Goal: Task Accomplishment & Management: Complete application form

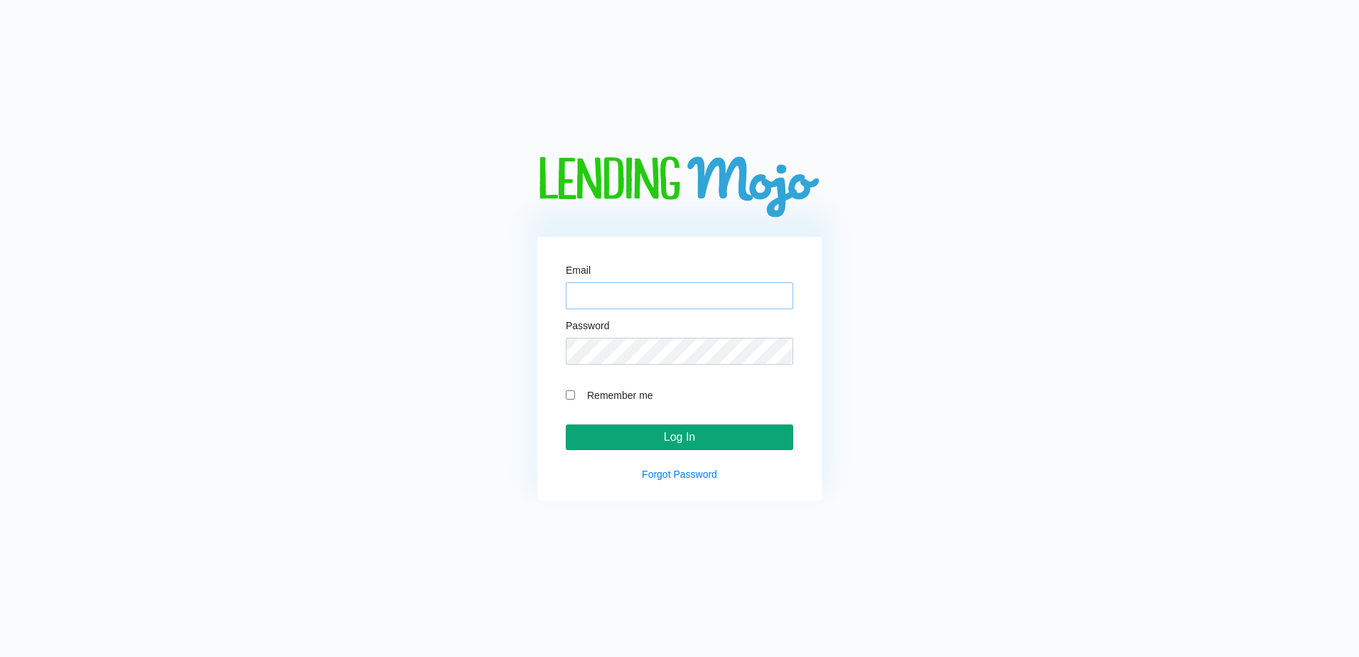
type input "[EMAIL_ADDRESS][DOMAIN_NAME]"
click at [723, 442] on input "Log In" at bounding box center [679, 437] width 227 height 26
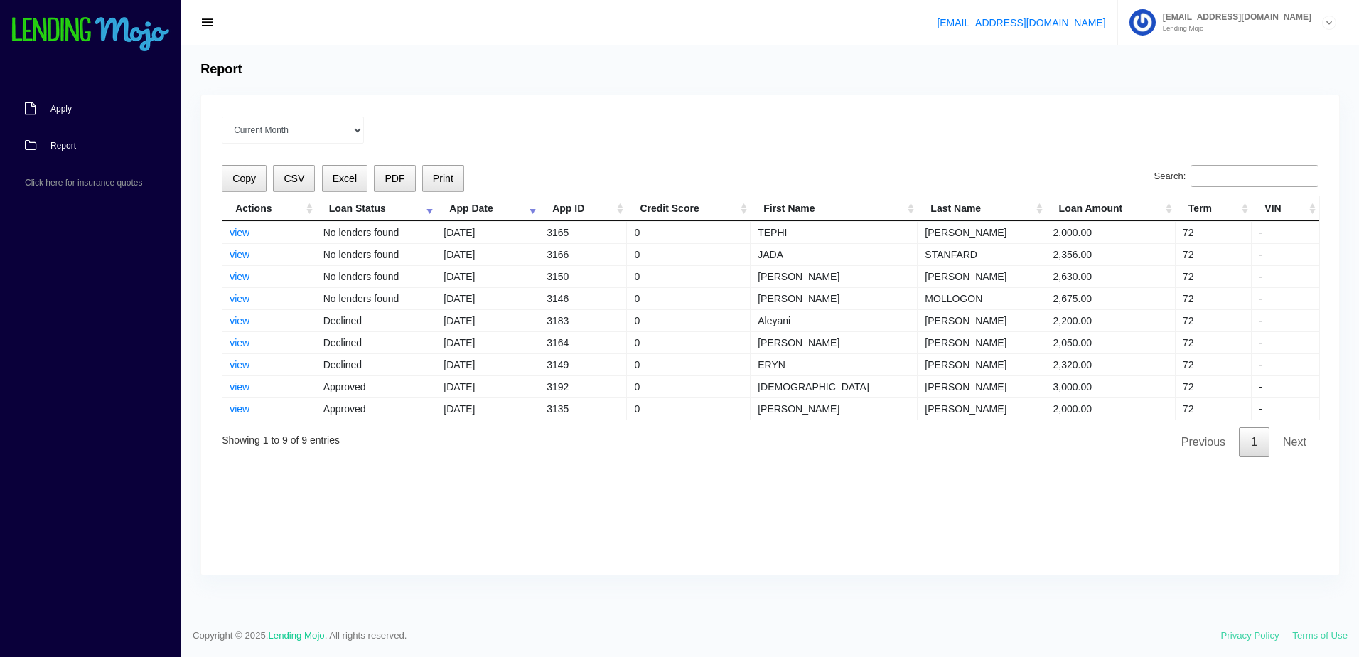
click at [68, 111] on span "Apply" at bounding box center [60, 108] width 21 height 9
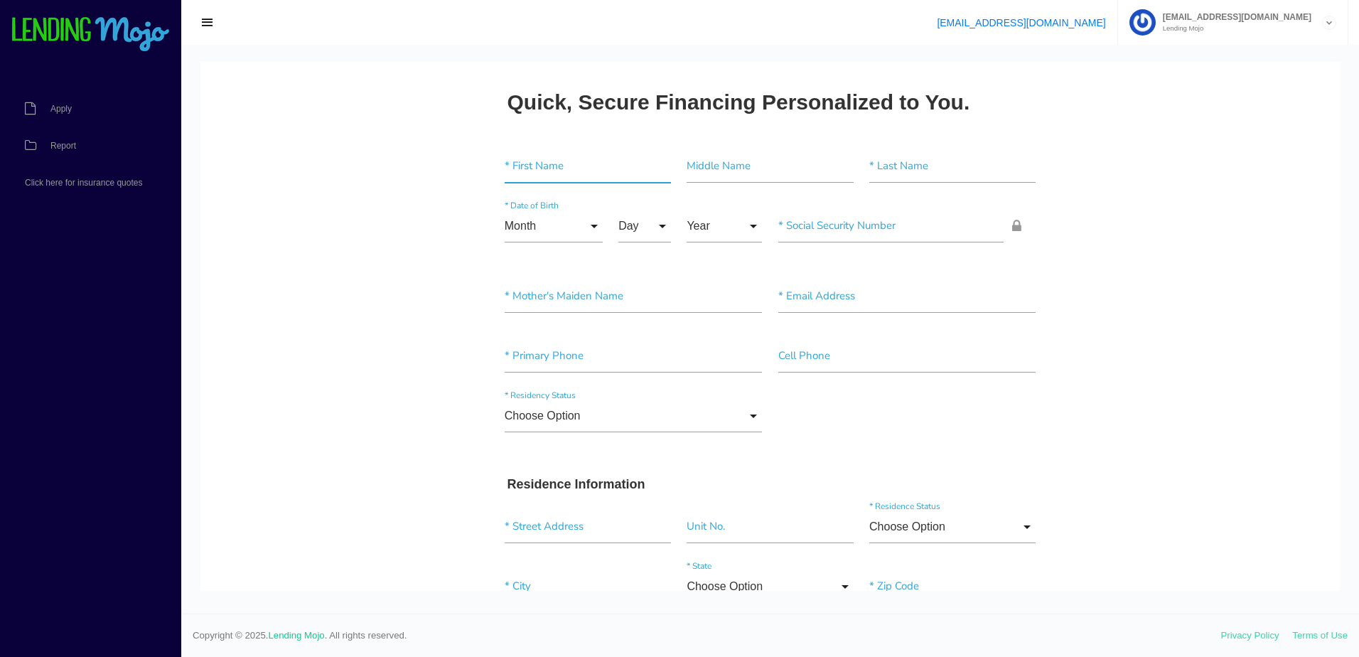
drag, startPoint x: 548, startPoint y: 165, endPoint x: 490, endPoint y: 161, distance: 58.4
click at [547, 165] on input"] "text" at bounding box center [588, 166] width 166 height 33
paste input"] "JOSEPH BARRY"
type input"] "JOSEPH BARRY"
click at [973, 173] on input"] "text" at bounding box center [952, 166] width 166 height 33
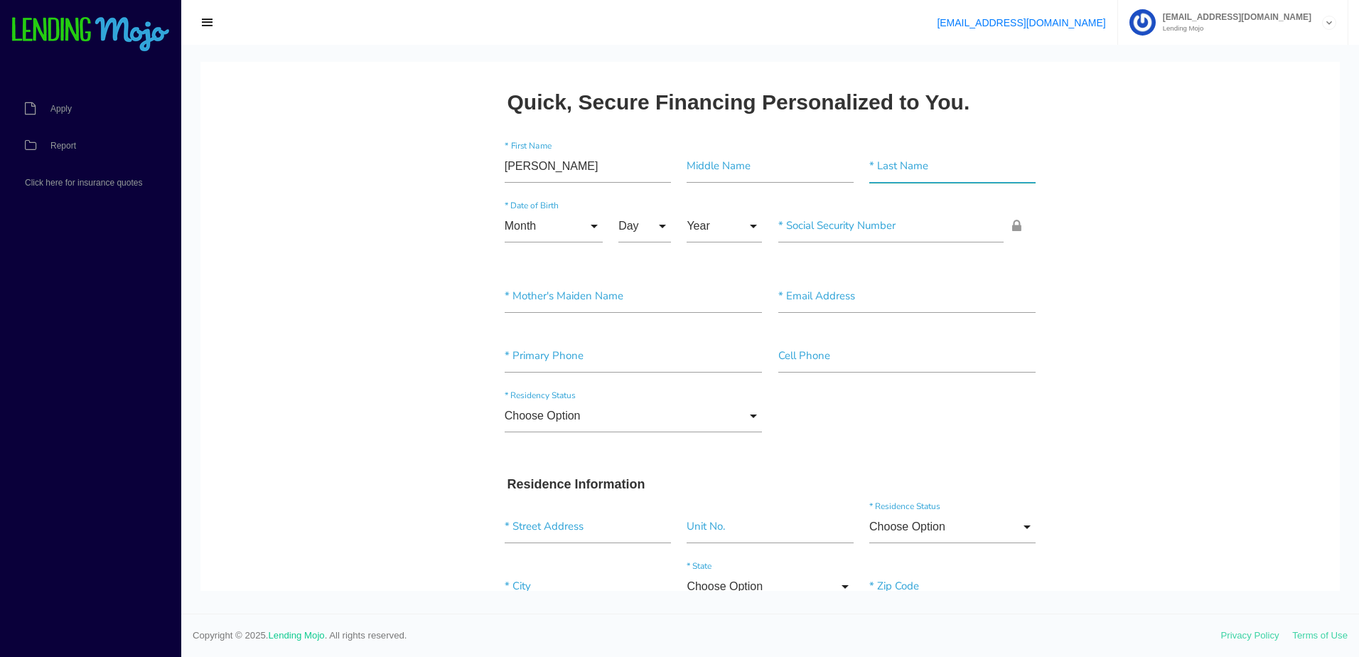
paste input"] "JONES"
type input"] "JONES"
click at [528, 228] on input "Month" at bounding box center [554, 226] width 98 height 33
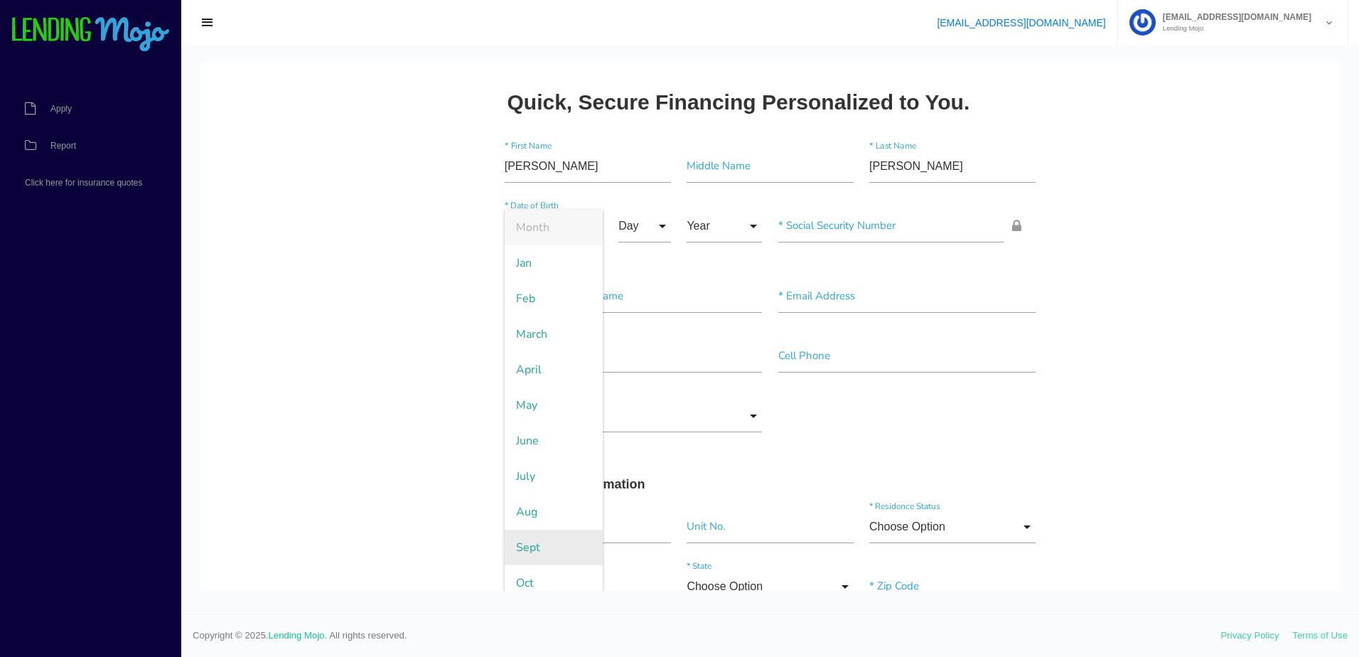
click at [523, 553] on span "Sept" at bounding box center [554, 547] width 98 height 36
type input "Sept"
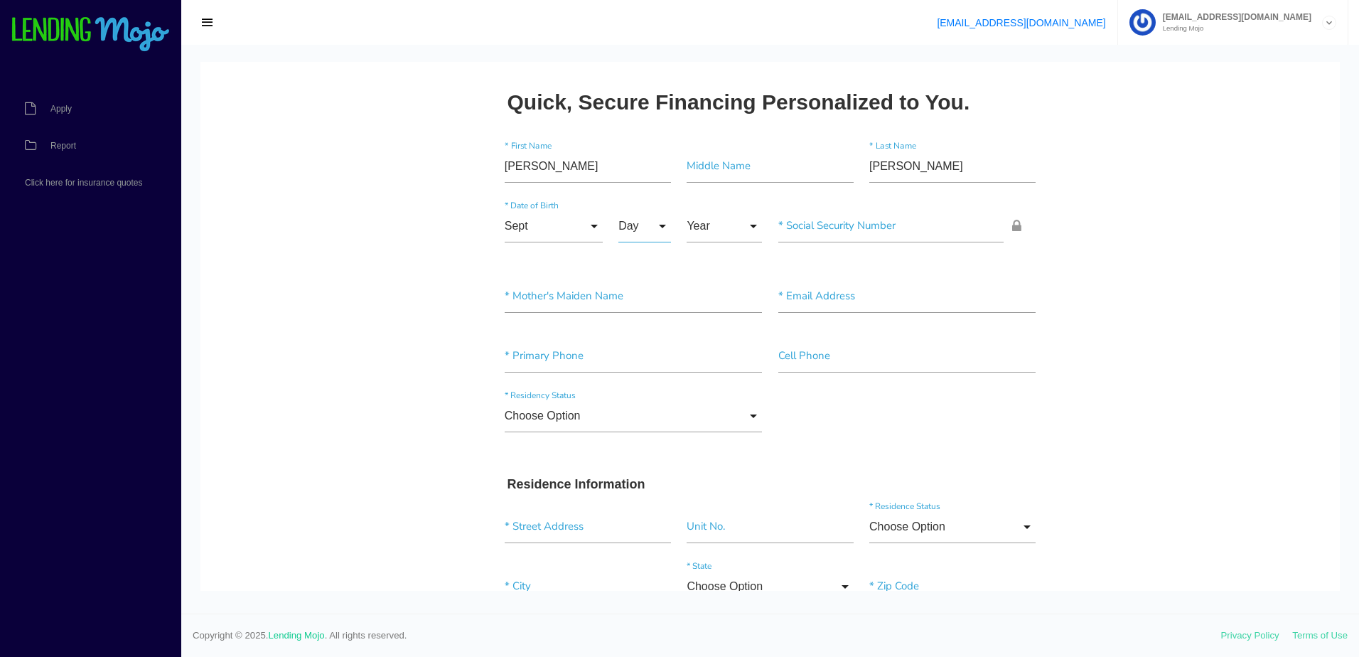
click at [637, 227] on input "Day" at bounding box center [644, 226] width 53 height 33
click at [648, 396] on span "21" at bounding box center [653, 405] width 71 height 36
type input "21"
click at [708, 220] on input "Year" at bounding box center [723, 226] width 75 height 33
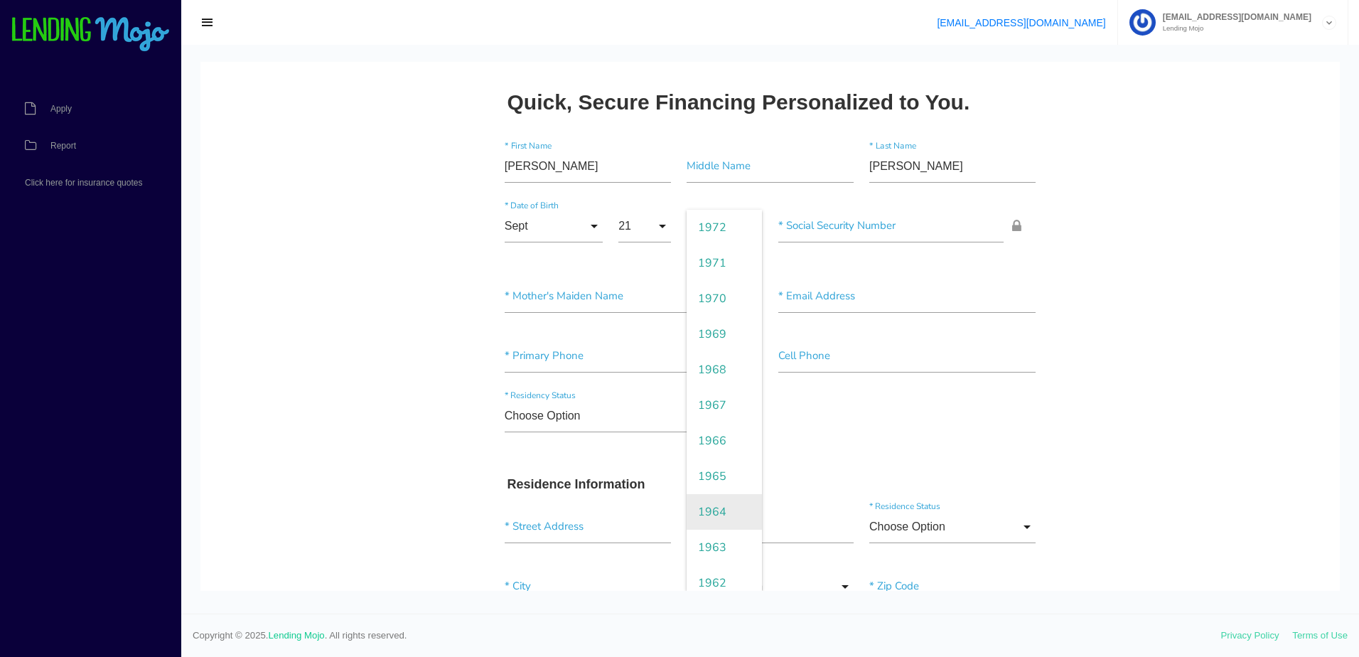
scroll to position [1350, 0]
click at [724, 539] on span "1961" at bounding box center [723, 547] width 75 height 36
type input "1961"
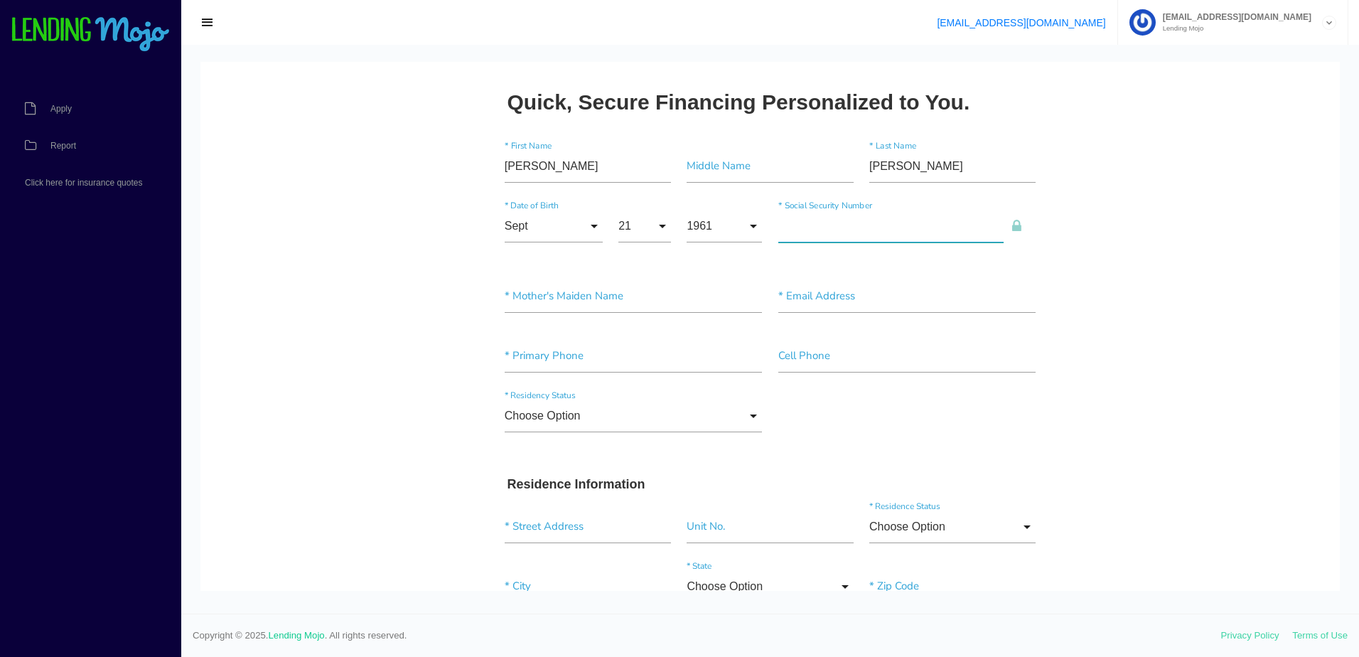
click at [876, 227] on input"] "text" at bounding box center [891, 226] width 226 height 33
click at [875, 230] on input "text" at bounding box center [891, 226] width 226 height 33
paste input "240-17-3709"
type input "240-17-3709"
click at [567, 306] on input"] "text" at bounding box center [634, 298] width 258 height 33
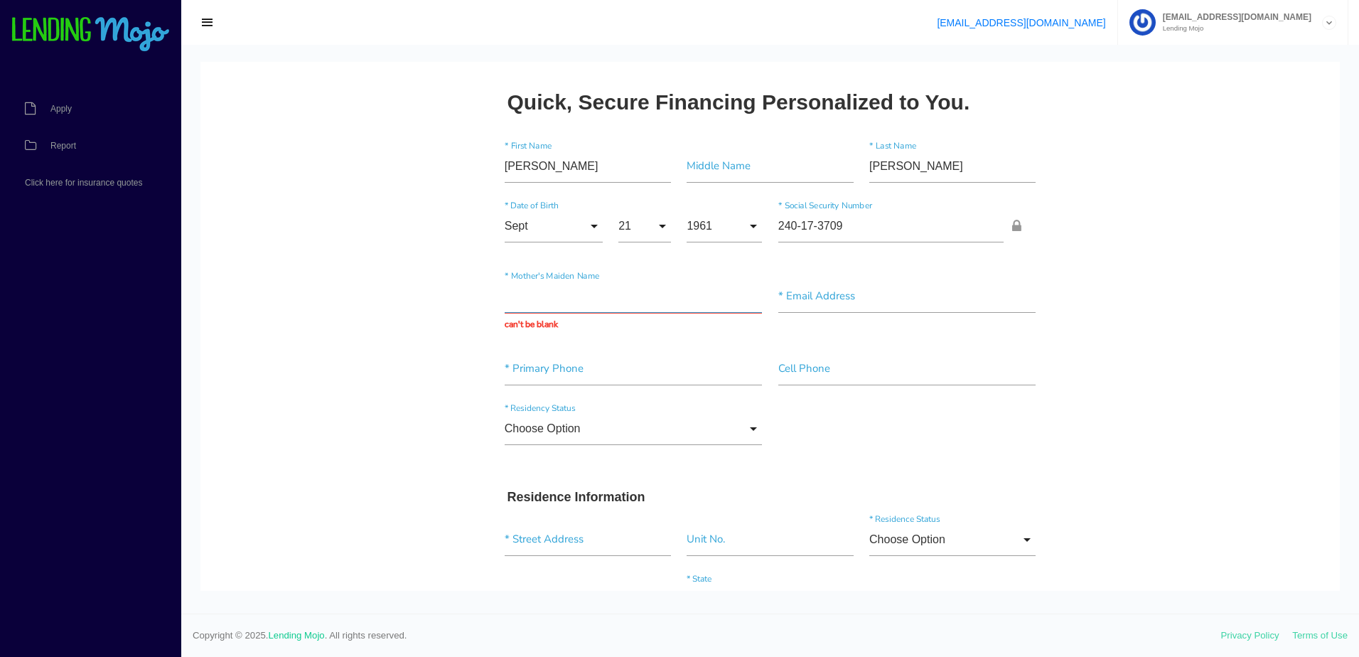
click at [510, 303] on input "text" at bounding box center [634, 296] width 258 height 33
paste input "JONES"
type input "JONES"
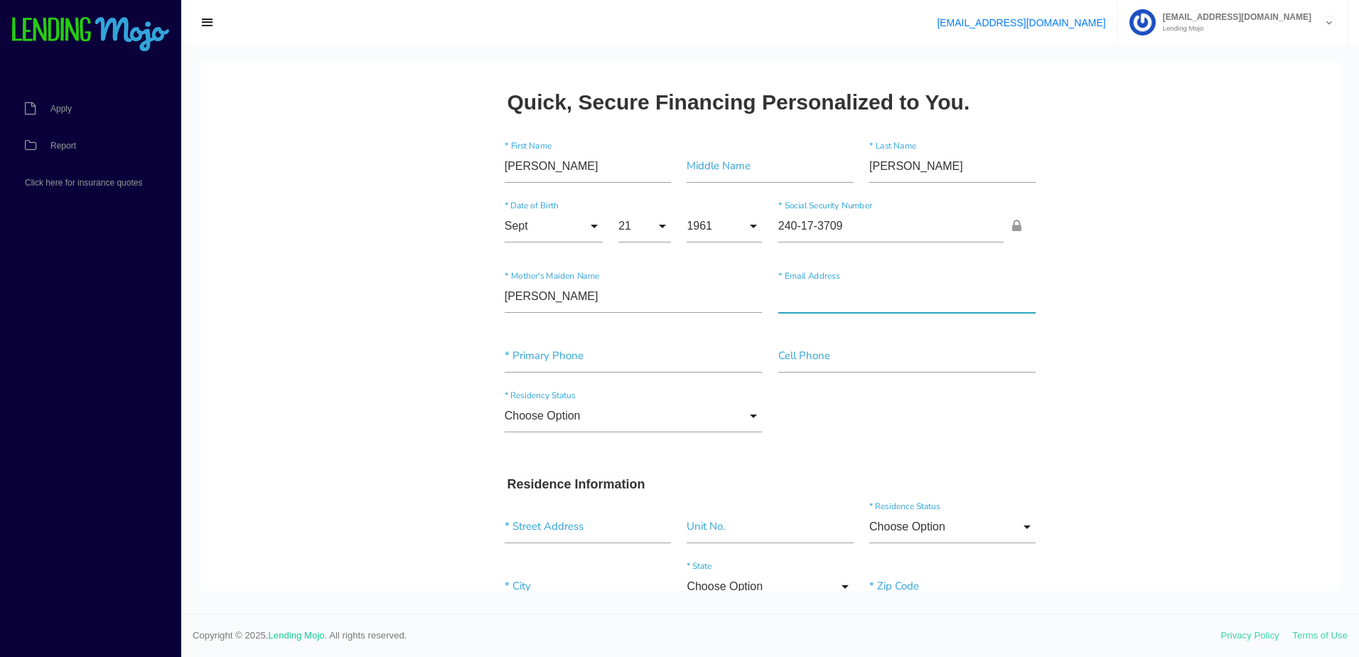
click at [860, 299] on input"] "text" at bounding box center [907, 296] width 258 height 33
type input"] "v"
paste input"] "BARRYJONESSPORTS@GMAIL.COM"
type input"] "BARRYJONESSPORTS@GMAIL.COM"
drag, startPoint x: 587, startPoint y: 359, endPoint x: 495, endPoint y: 371, distance: 92.5
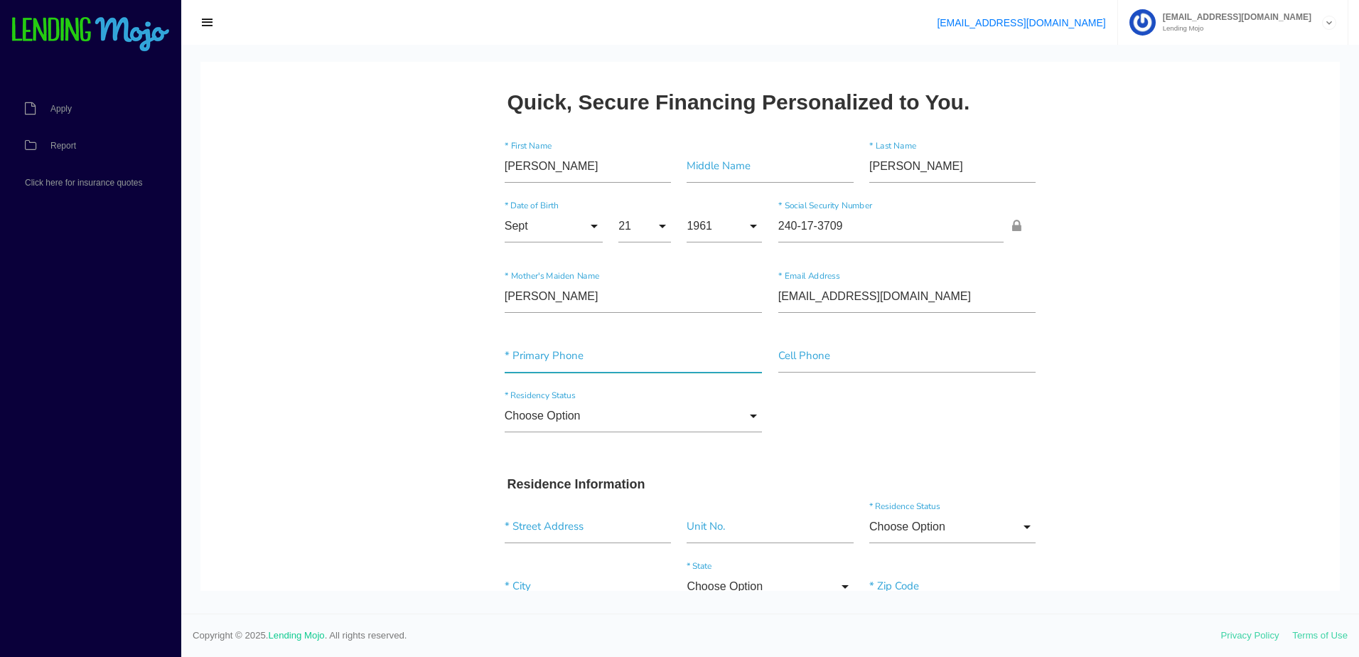
click at [586, 359] on input"] "text" at bounding box center [634, 356] width 258 height 33
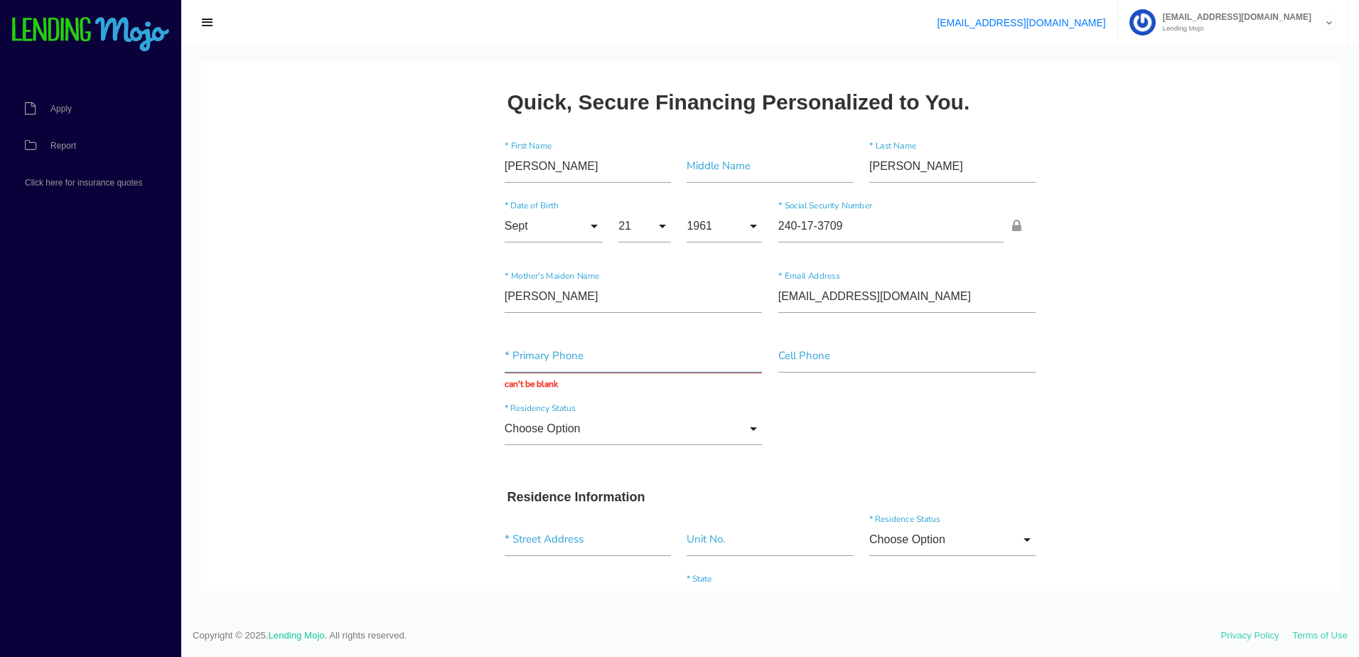
click at [602, 355] on input "text" at bounding box center [634, 356] width 258 height 33
paste input "(919) 437-4892"
type input "(919) 437-4892"
click at [870, 347] on input"] "text" at bounding box center [907, 356] width 258 height 33
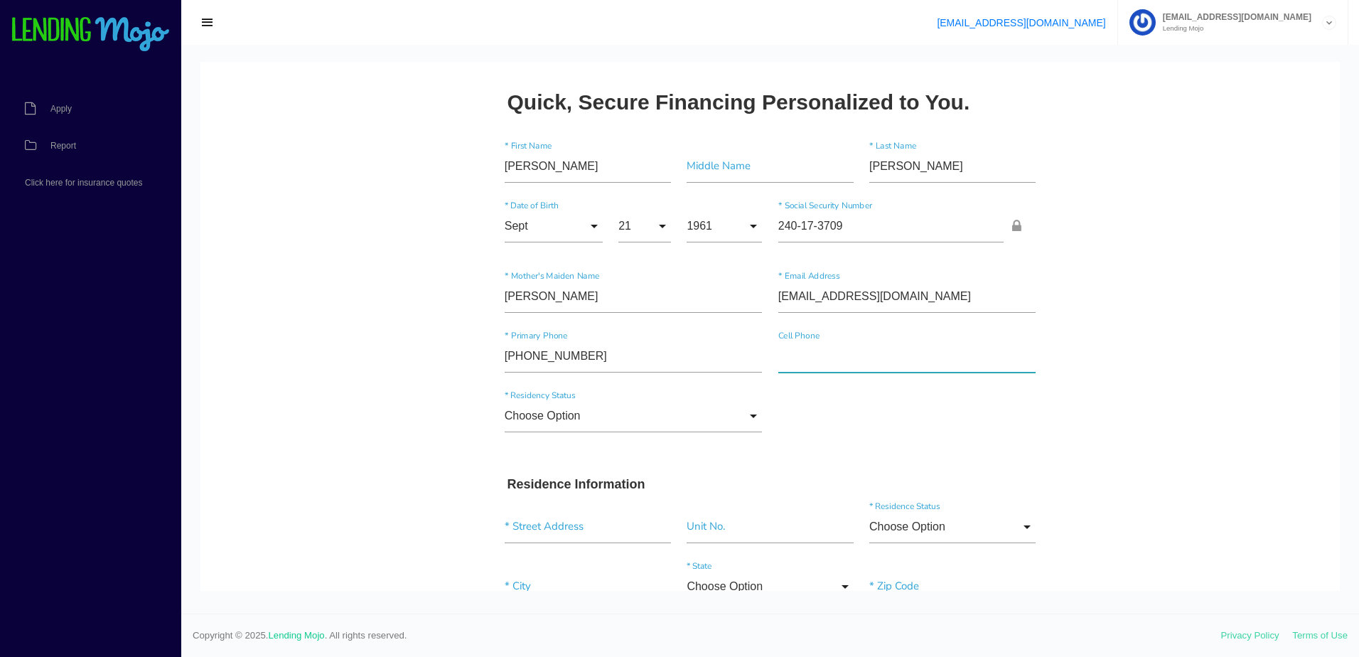
paste input"] "(919) 437-4892"
type input"] "(919) 437-4892"
click at [659, 428] on input "Choose Option" at bounding box center [634, 415] width 258 height 33
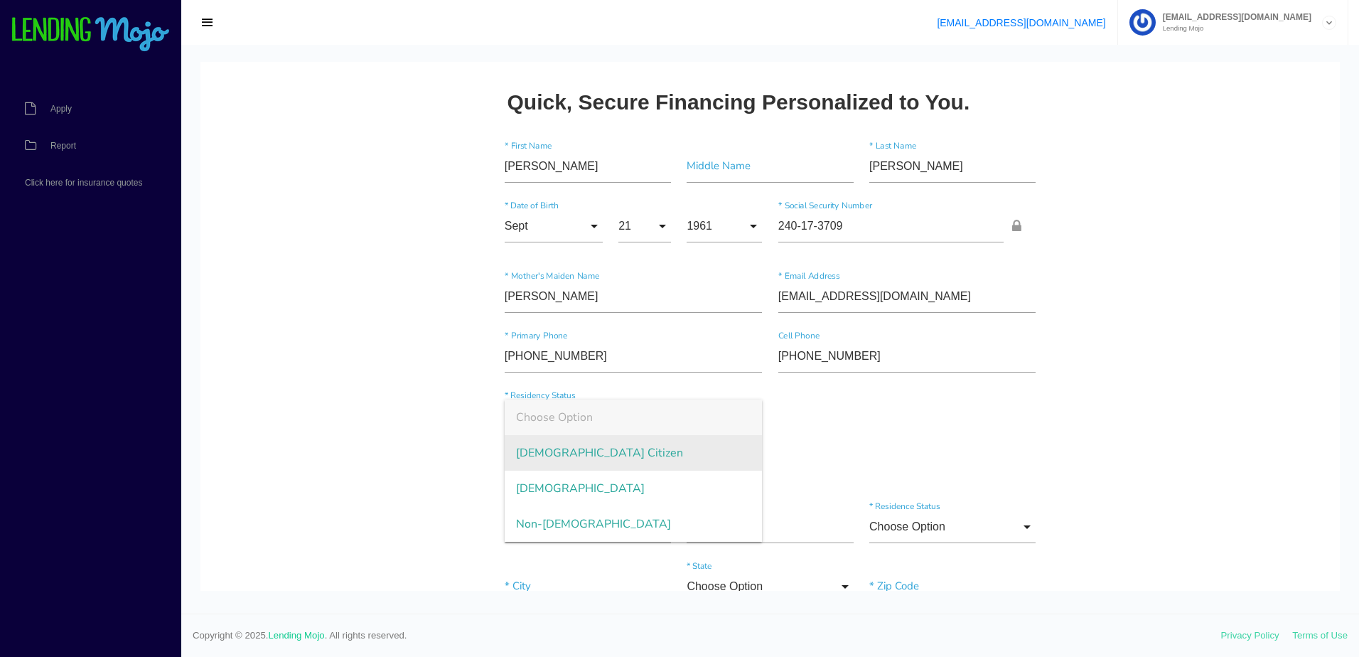
click at [628, 462] on span "US Citizen" at bounding box center [634, 453] width 258 height 36
type input "US Citizen"
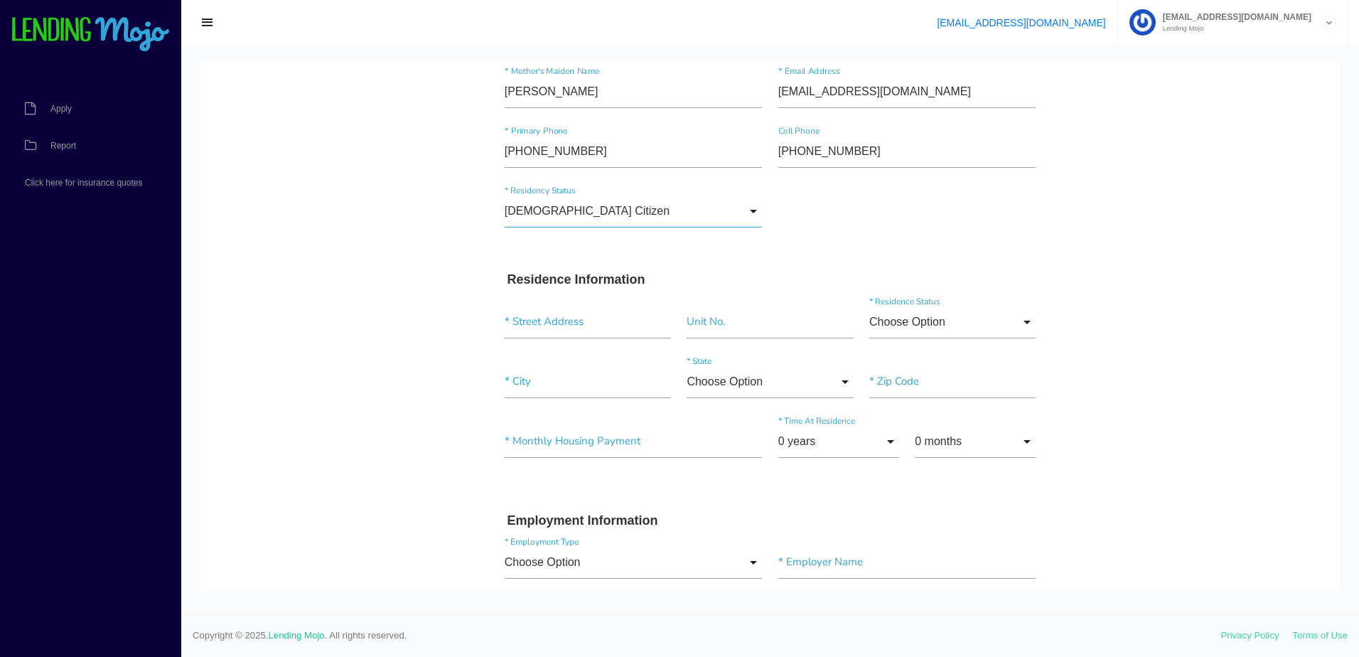
scroll to position [213, 0]
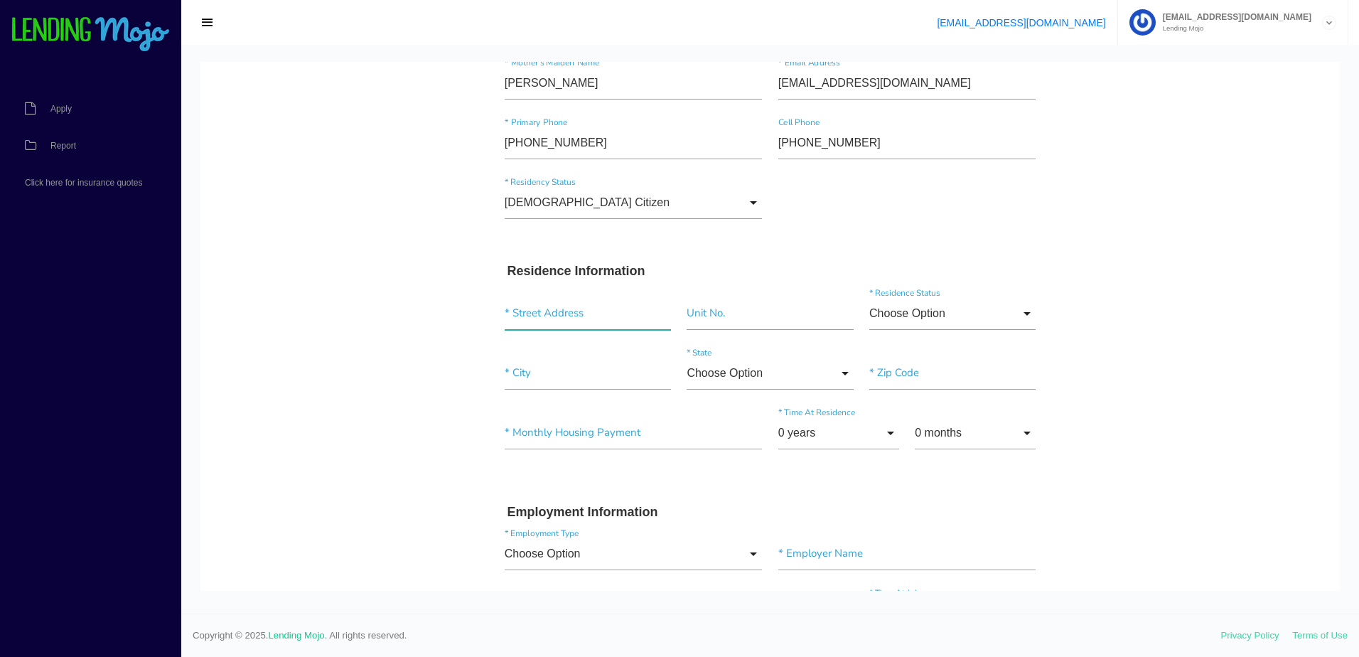
click at [532, 312] on input "text" at bounding box center [588, 313] width 166 height 33
paste input "133 MELVIN CT"
drag, startPoint x: 597, startPoint y: 380, endPoint x: 659, endPoint y: 378, distance: 61.9
type input "133 Melvin Ct, Newbury Park, CA, USA"
paste input"] "SMITHFIELD"
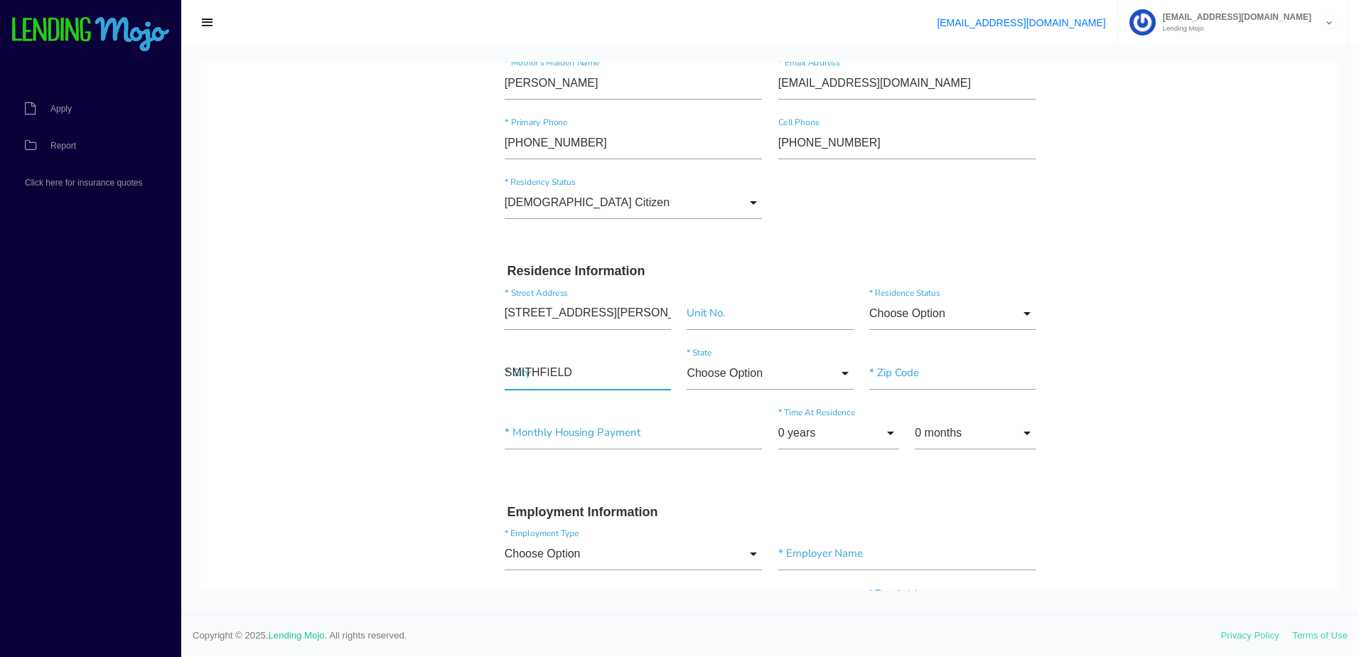
type input"] "Thousand Oaks"
type input"] "91320"
type input "Melvin Ct"
click at [805, 377] on input "California" at bounding box center [769, 373] width 166 height 33
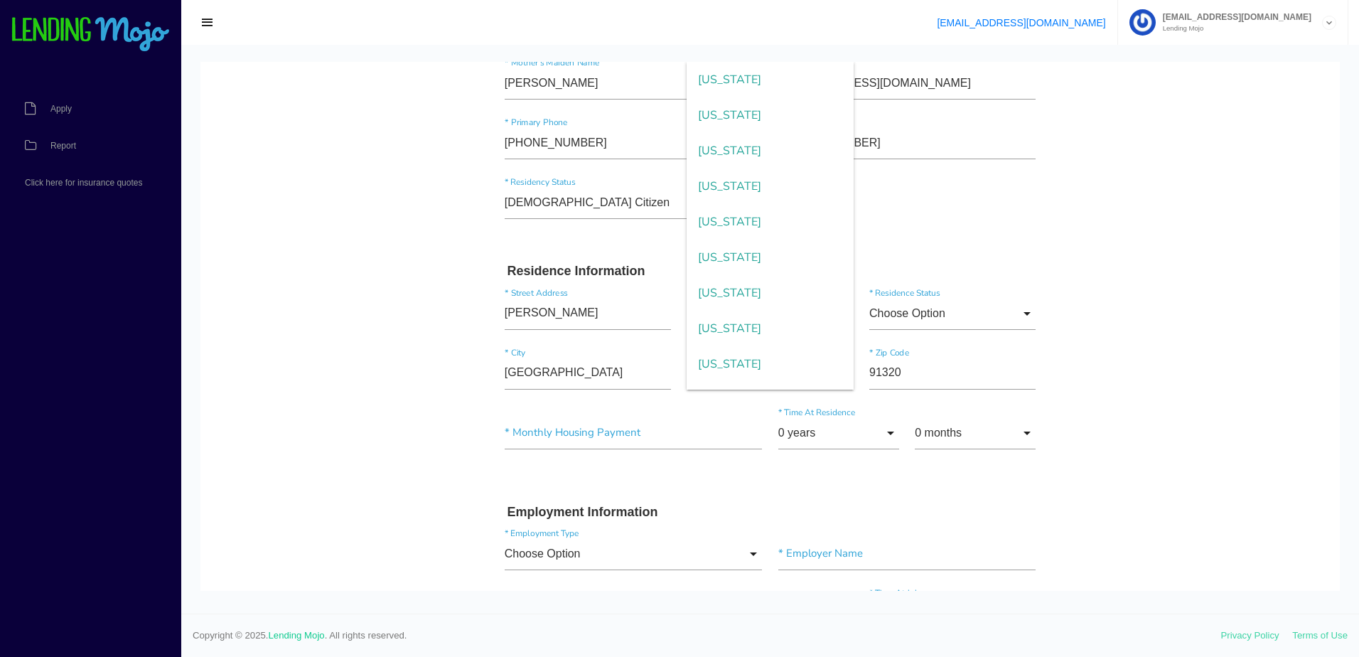
scroll to position [924, 0]
click at [767, 151] on span "North Carolina" at bounding box center [769, 151] width 166 height 36
type input "North Carolina"
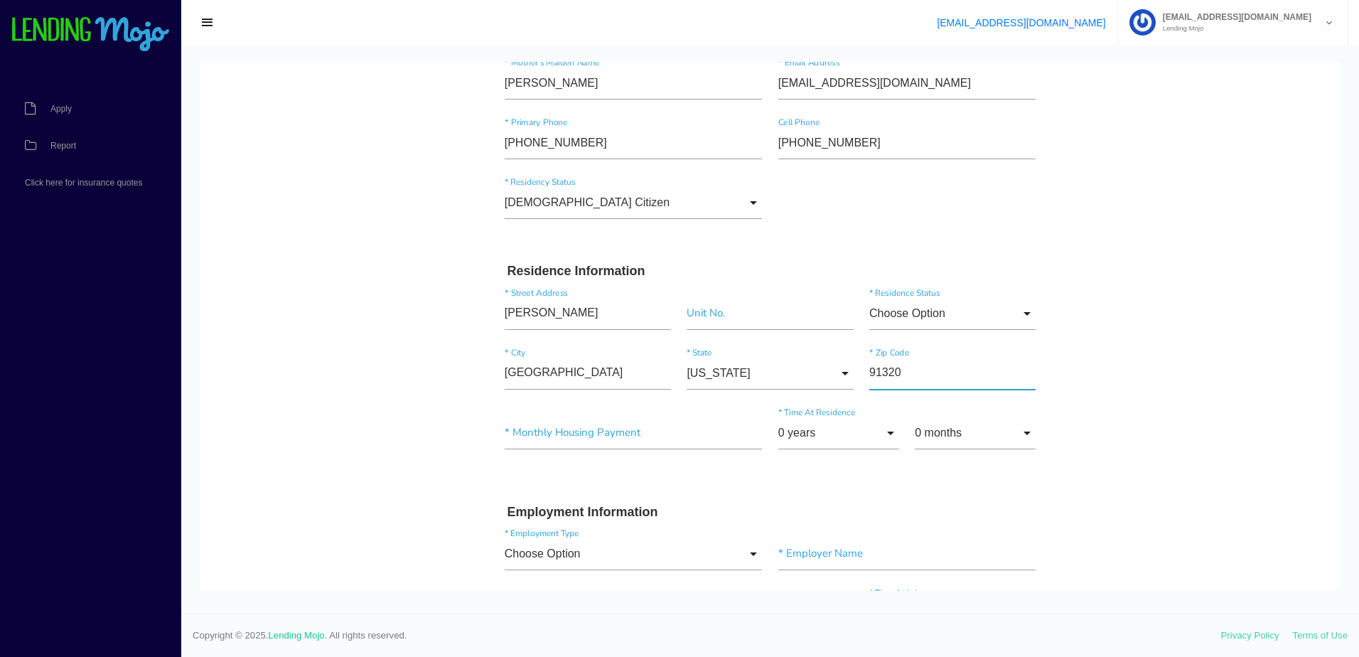
drag, startPoint x: 915, startPoint y: 372, endPoint x: 639, endPoint y: 371, distance: 276.4
click at [651, 371] on div "Thousand Oaks * City North Carolina Choose Option Alaska Alabama Arkansas Arizo…" at bounding box center [770, 376] width 547 height 60
type input"] "27577"
click at [955, 319] on input "Choose Option" at bounding box center [952, 313] width 166 height 33
click at [942, 350] on span "Own" at bounding box center [952, 351] width 166 height 36
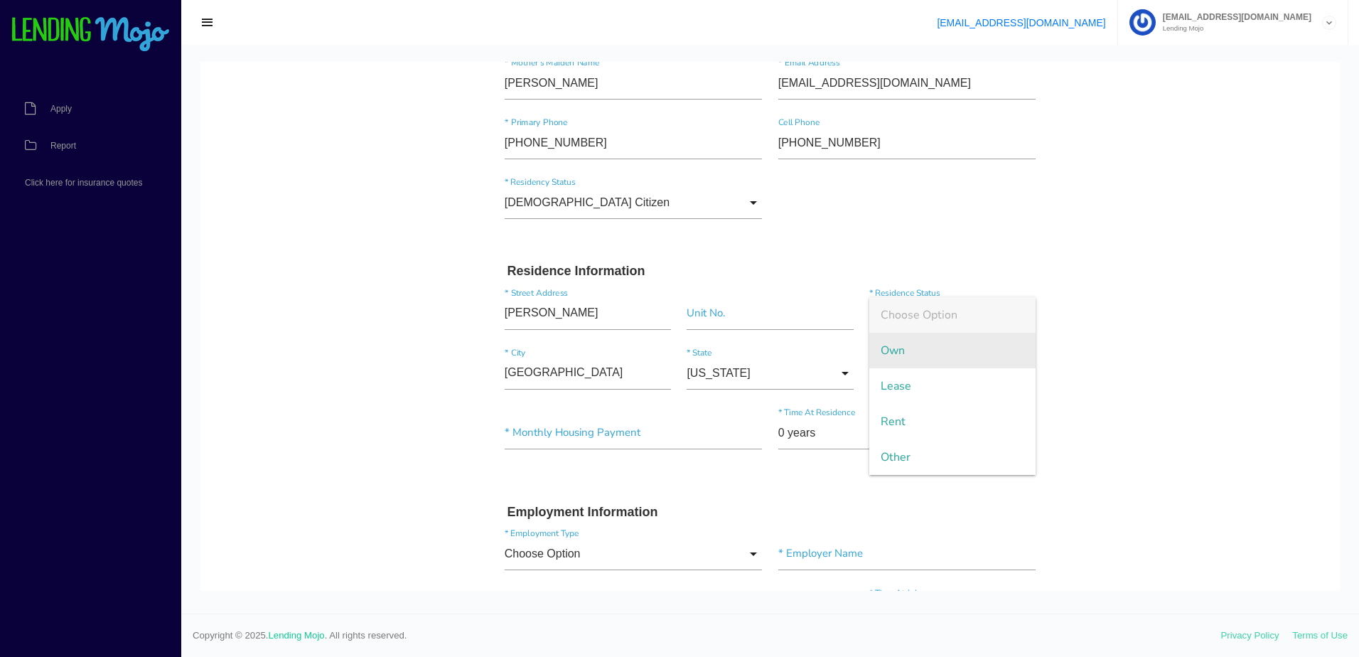
type input "Own"
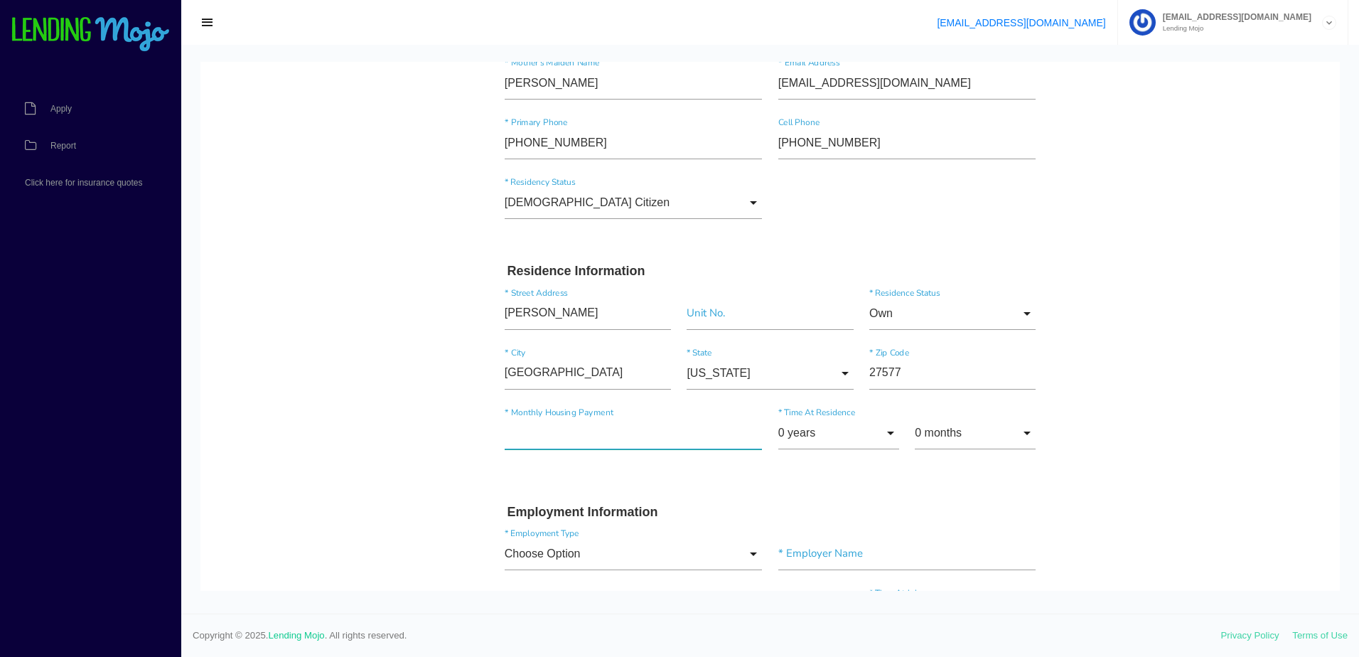
click at [618, 422] on input"] "text" at bounding box center [634, 432] width 258 height 33
type input"] "$350.00"
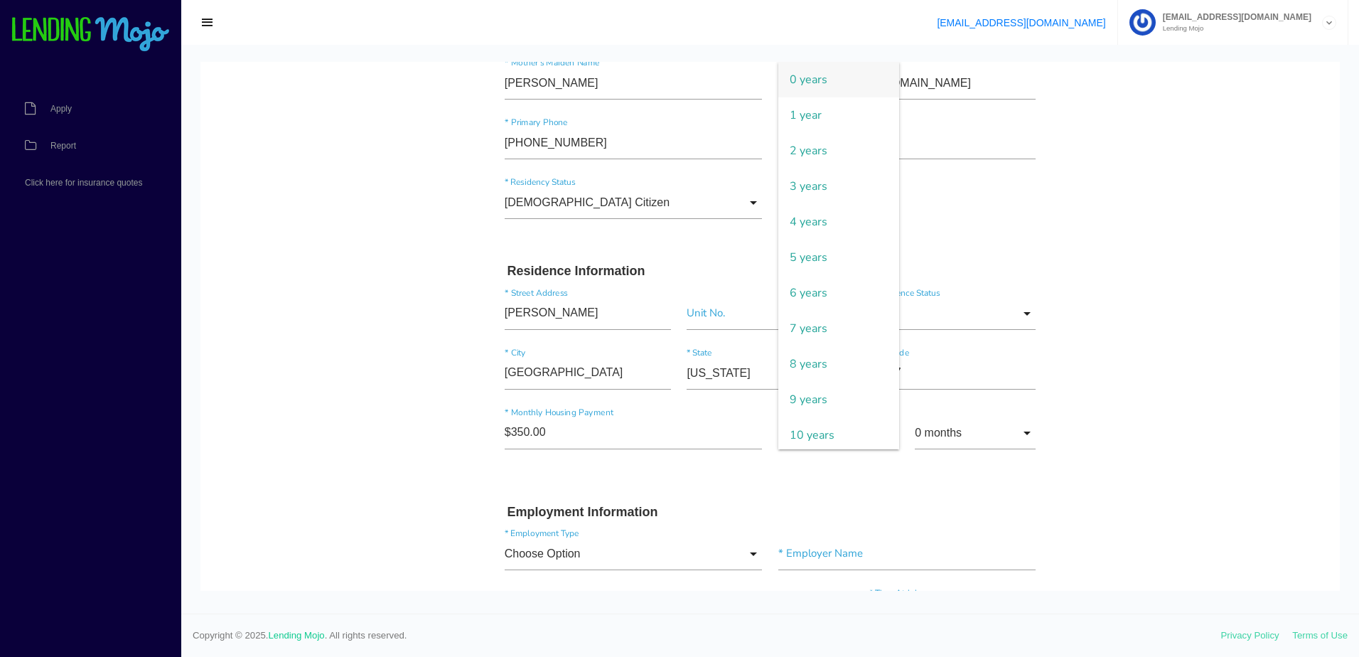
scroll to position [227, 0]
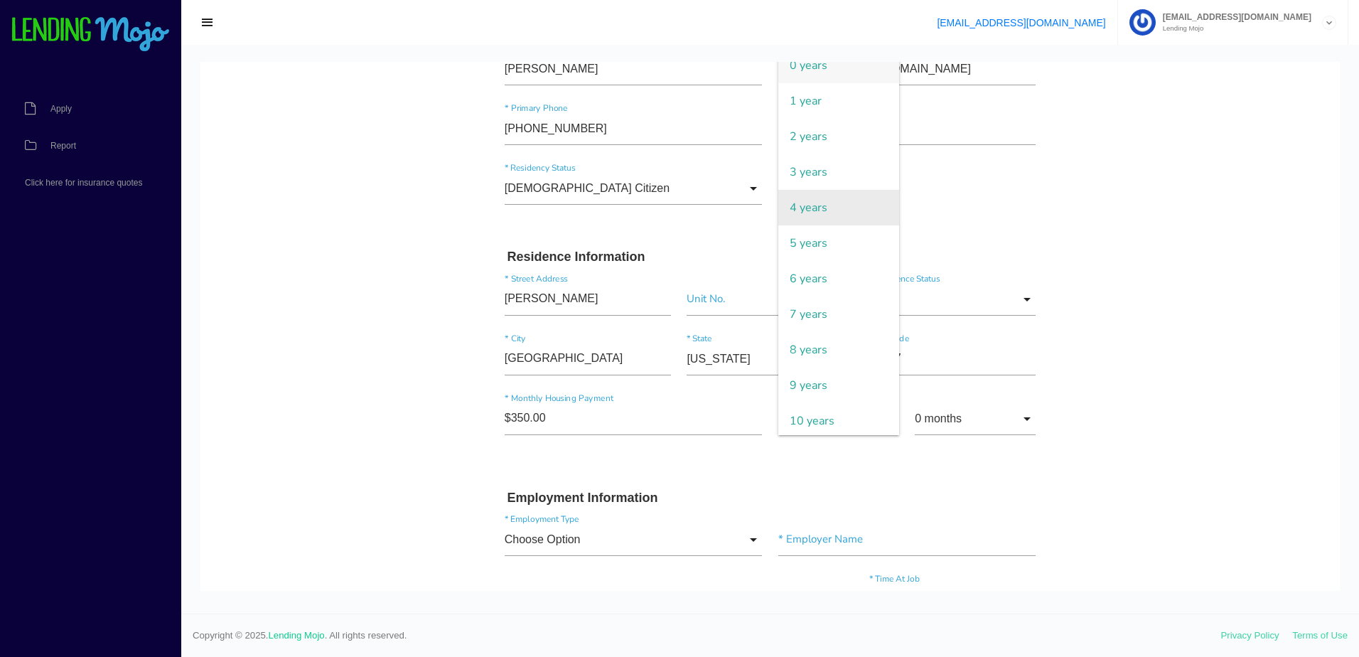
click at [813, 212] on span "4 years" at bounding box center [838, 208] width 121 height 36
type input "4 years"
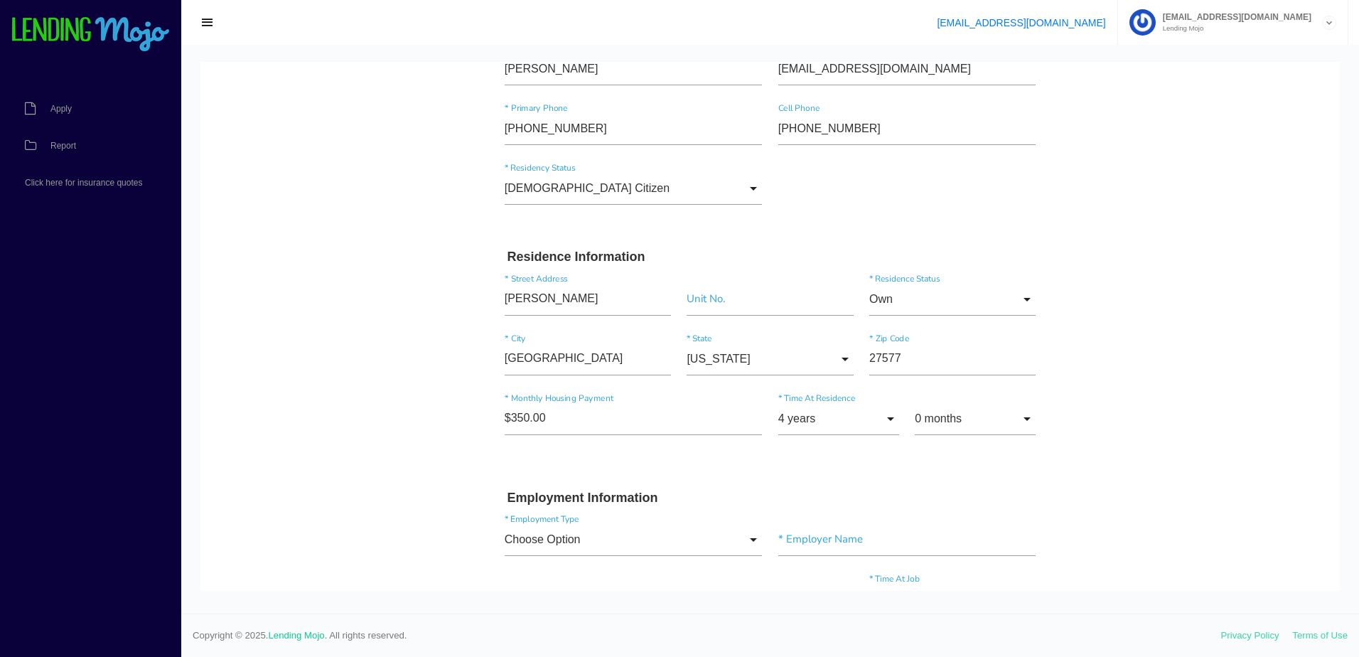
click at [1071, 423] on body "Quick, Secure Financing Personalized to You. JOSEPH BARRY * First Name Middle N…" at bounding box center [769, 622] width 1139 height 1577
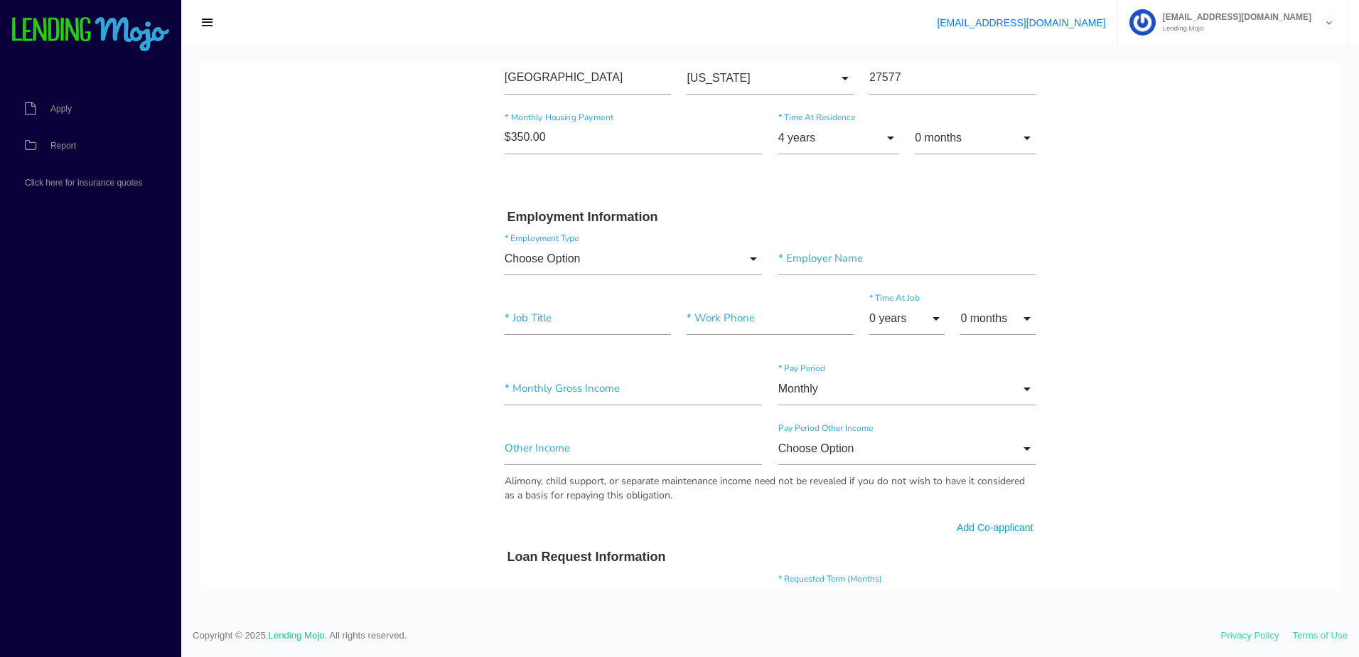
scroll to position [512, 0]
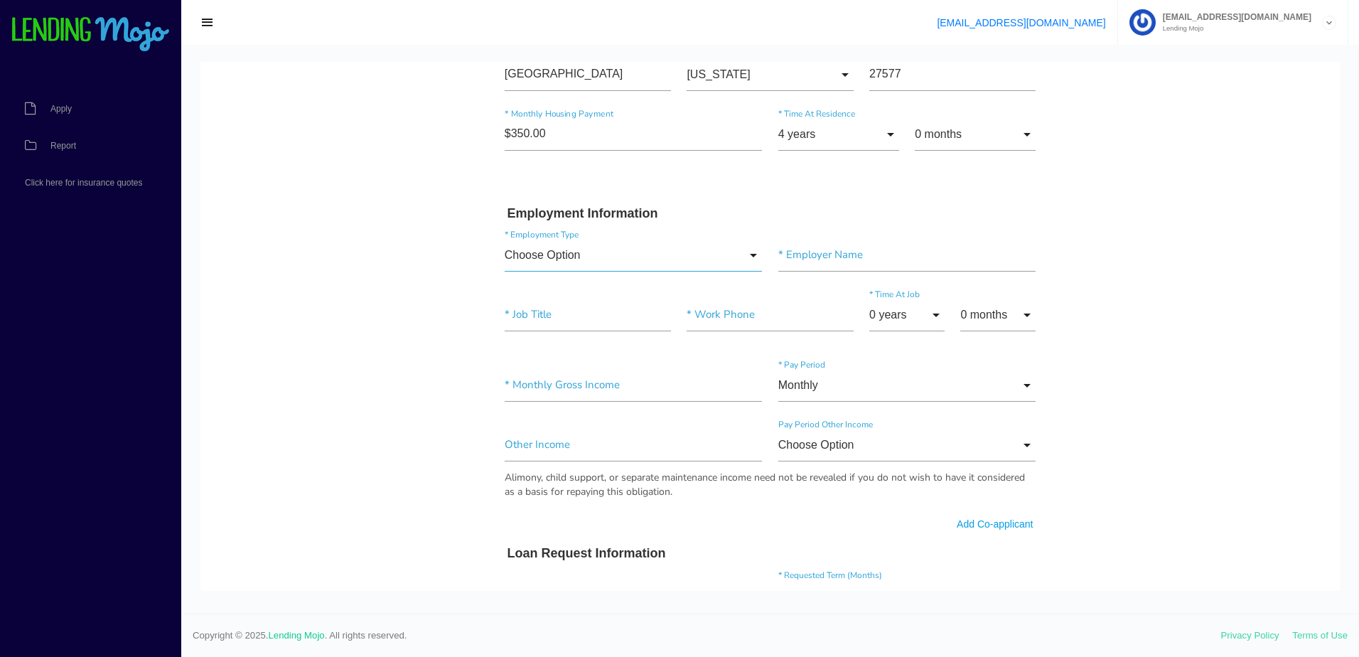
click at [587, 254] on input "Choose Option" at bounding box center [634, 255] width 258 height 33
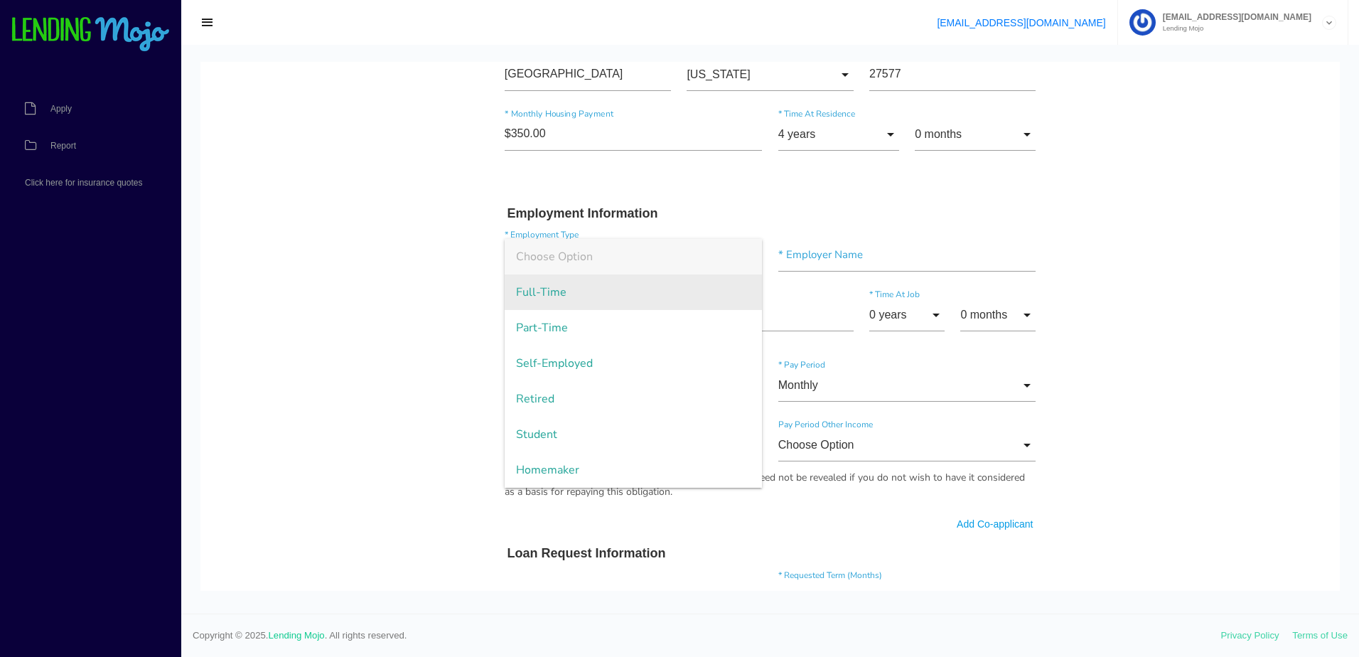
click at [595, 300] on span "Full-Time" at bounding box center [634, 292] width 258 height 36
type input "Full-Time"
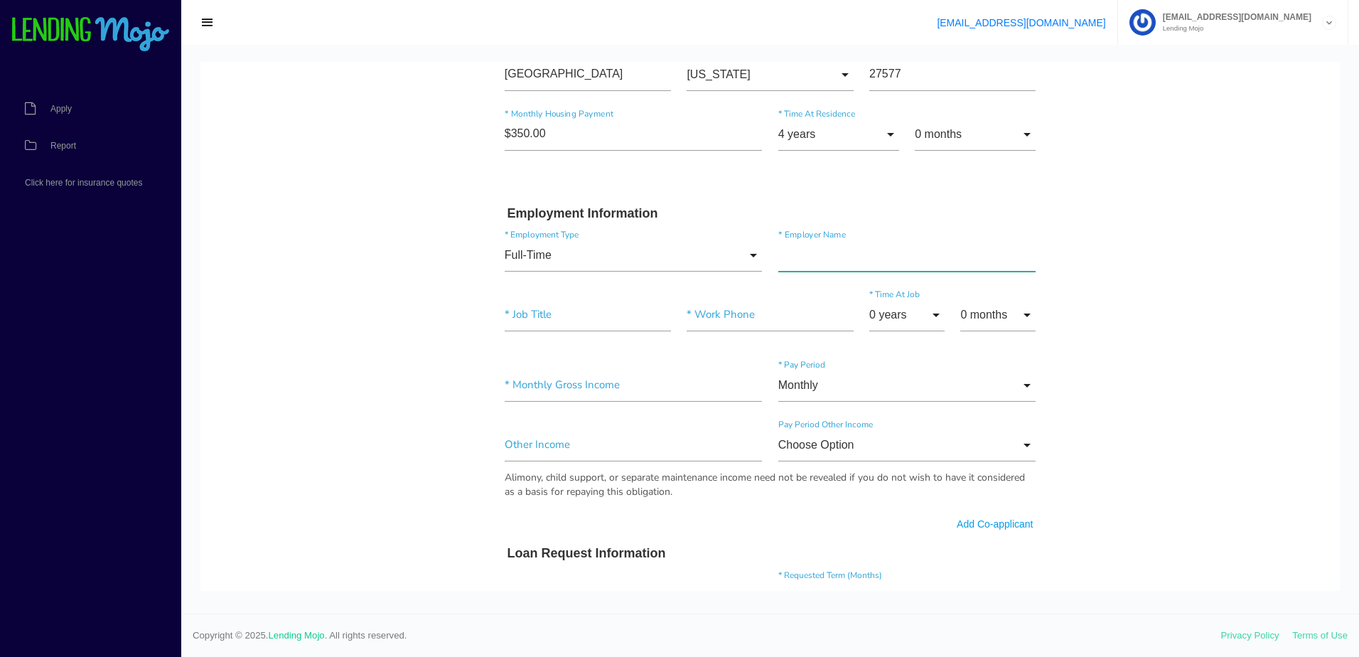
drag, startPoint x: 880, startPoint y: 252, endPoint x: 818, endPoint y: 264, distance: 63.0
click at [880, 252] on input"] "text" at bounding box center [907, 255] width 258 height 33
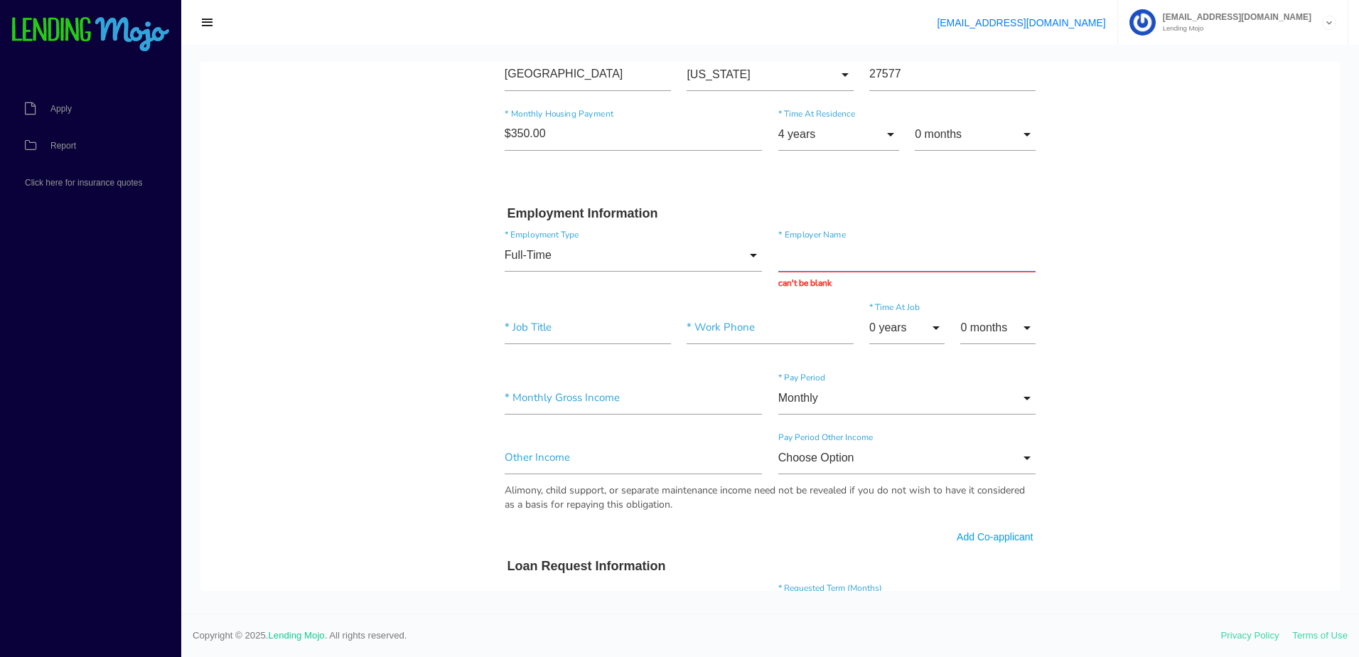
click at [919, 249] on input "text" at bounding box center [907, 255] width 258 height 33
type input "Full-Time"
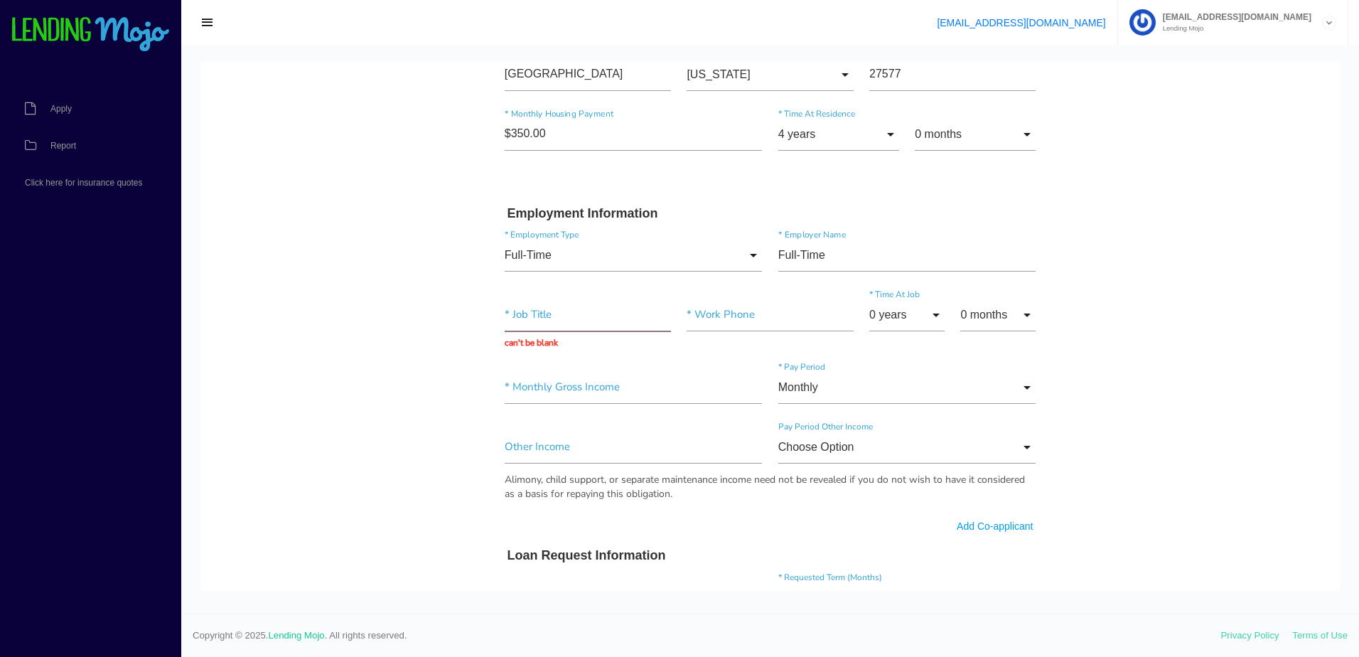
click at [584, 313] on input "text" at bounding box center [588, 314] width 166 height 33
paste input "UMPIRE / REFERRE"
type input "UMPIRE / REFERRE"
click at [751, 310] on input"] "text" at bounding box center [769, 314] width 166 height 33
paste input"] "(919) 437-4892"
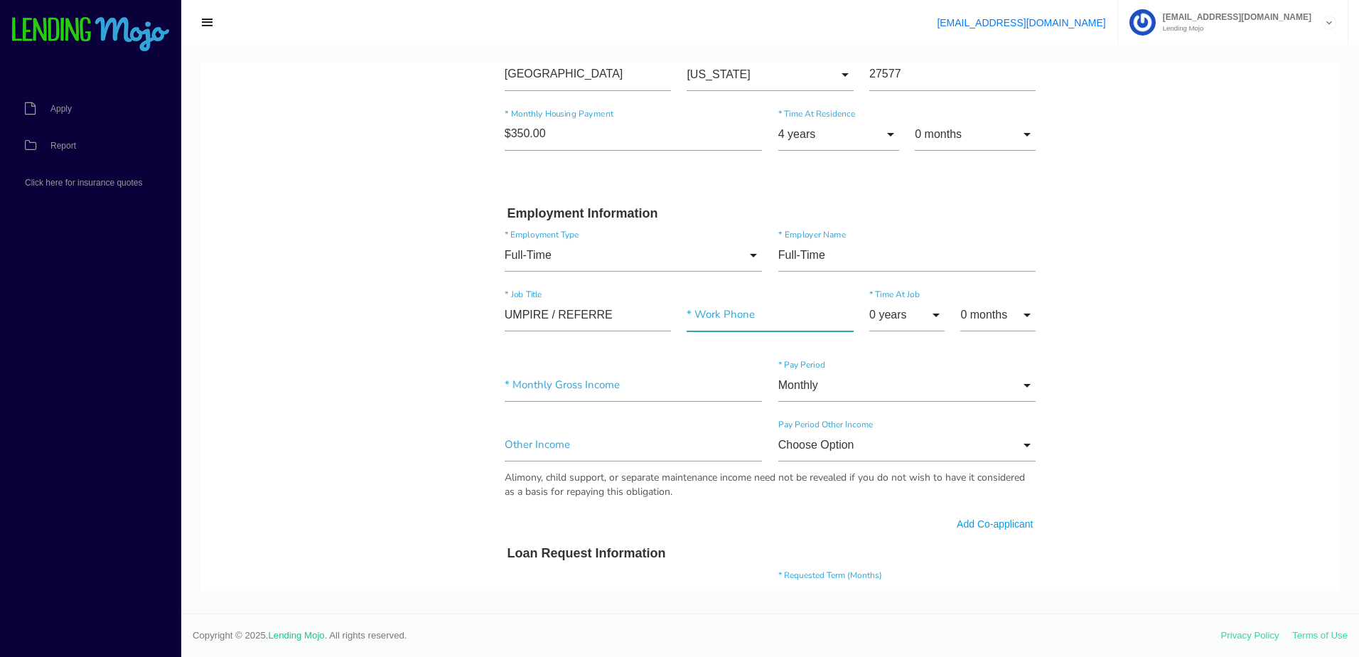
type input"] "(919) 437-4892"
click at [903, 315] on input "0 years" at bounding box center [906, 314] width 75 height 33
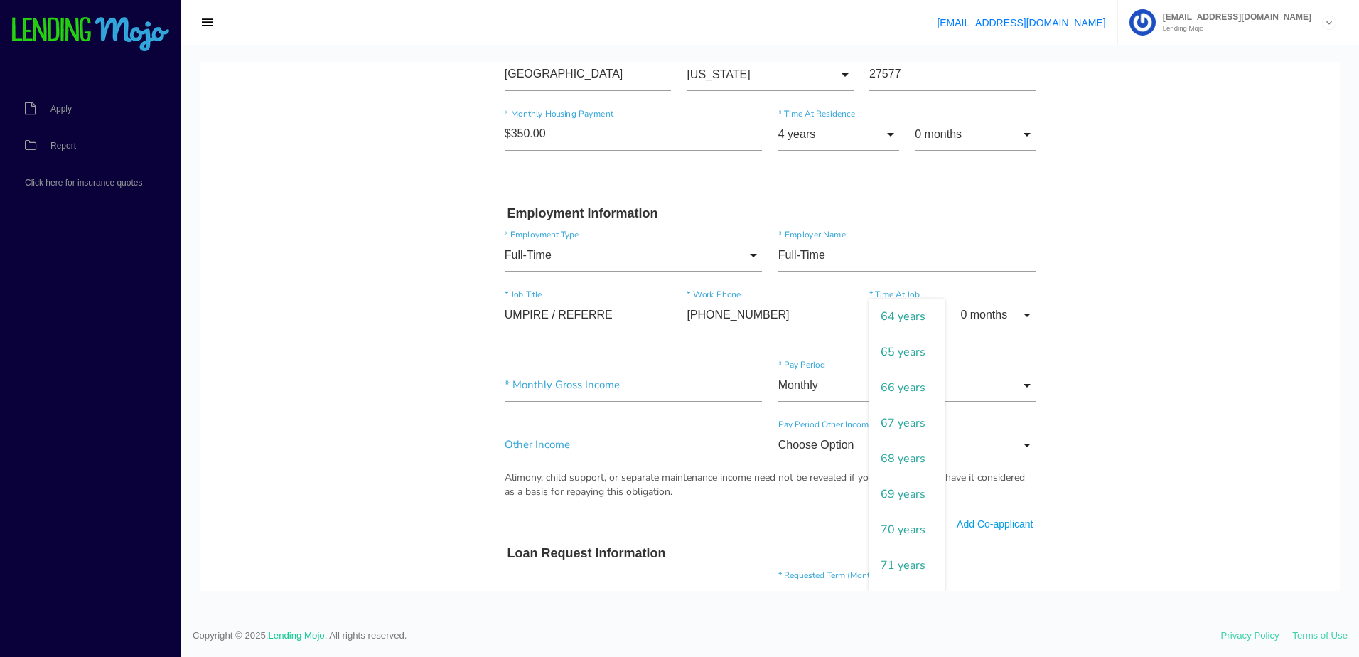
scroll to position [2203, 0]
type input "46 years"
click at [629, 388] on input"] "text" at bounding box center [634, 385] width 258 height 33
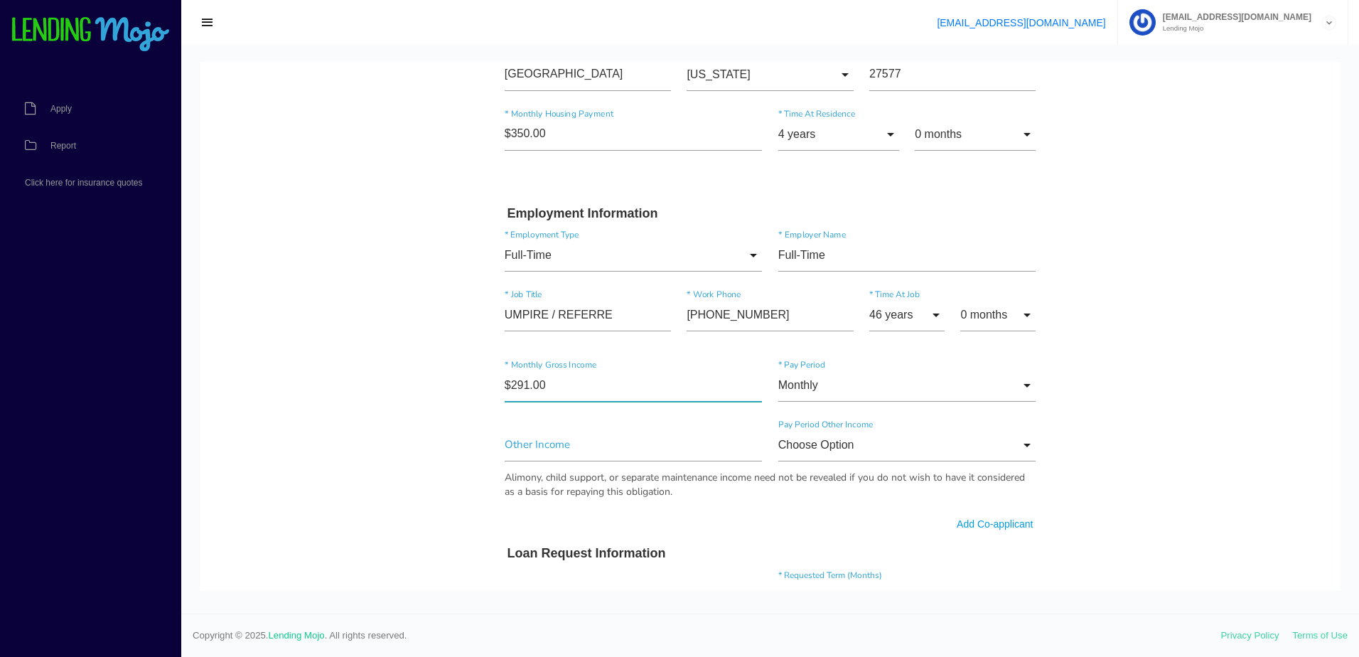
type input"] "$2,916.00"
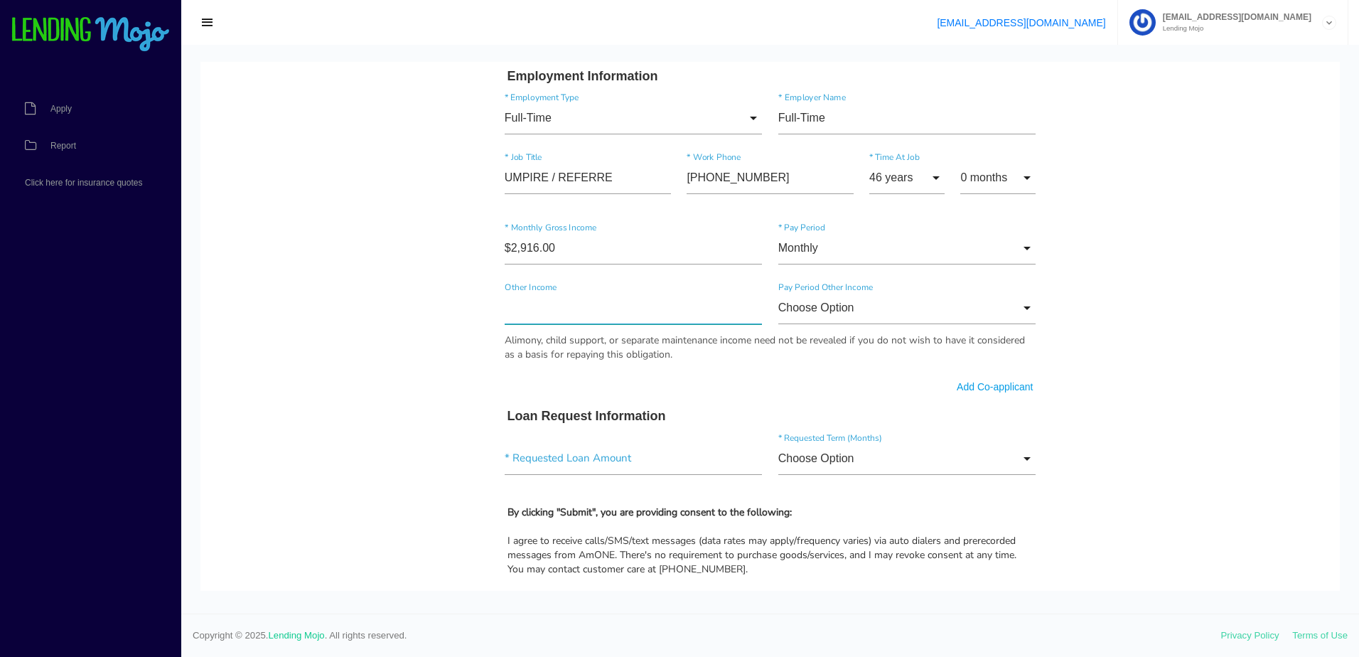
scroll to position [654, 0]
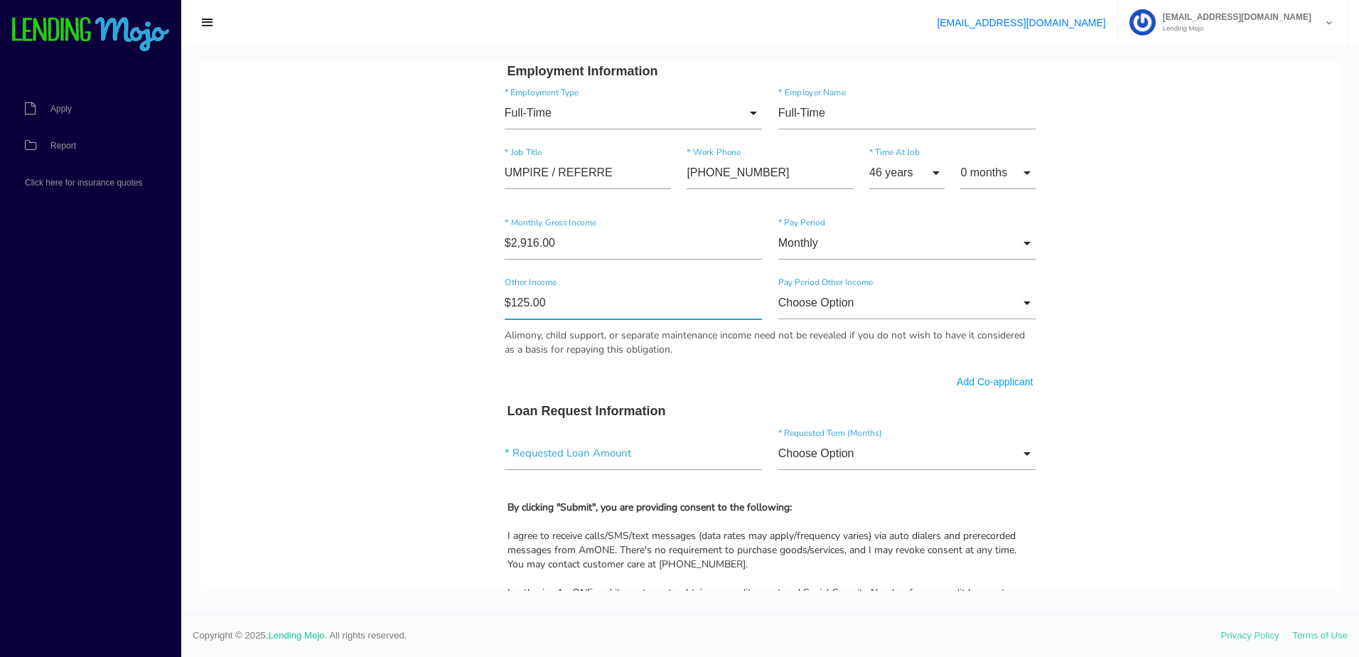
type input"] "$1,250.00"
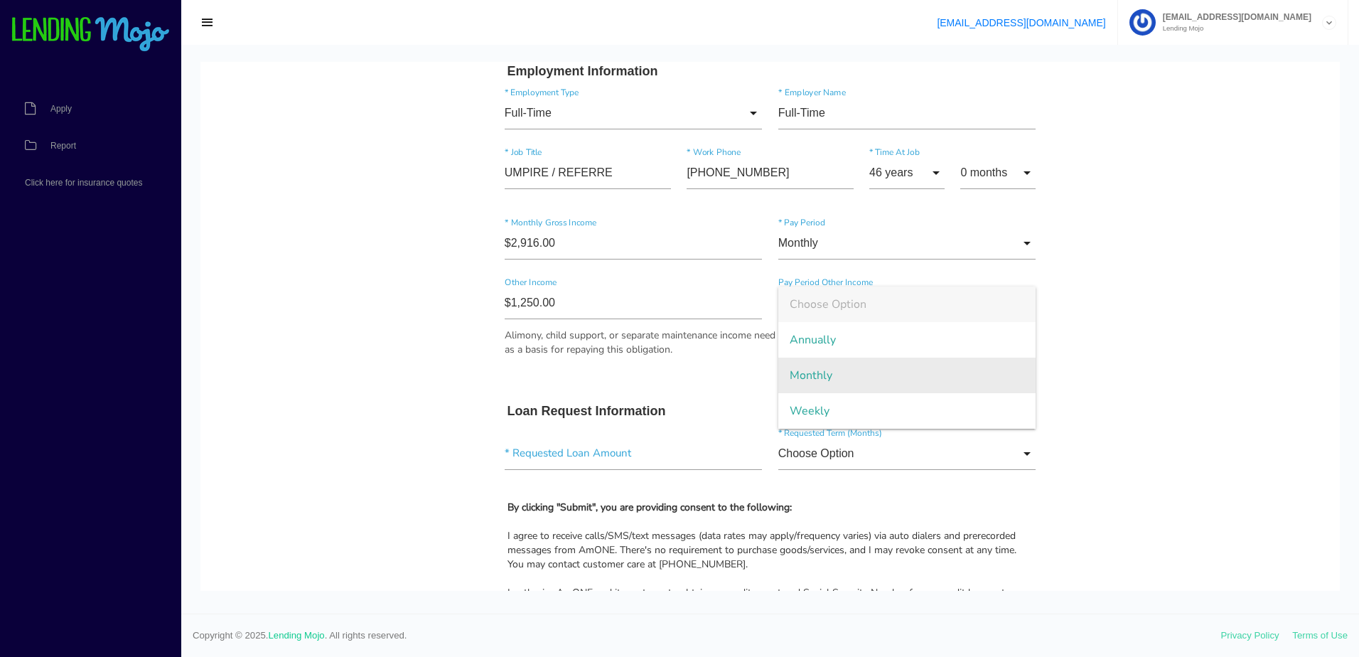
click at [819, 375] on span "Monthly" at bounding box center [907, 375] width 258 height 36
type input "Monthly"
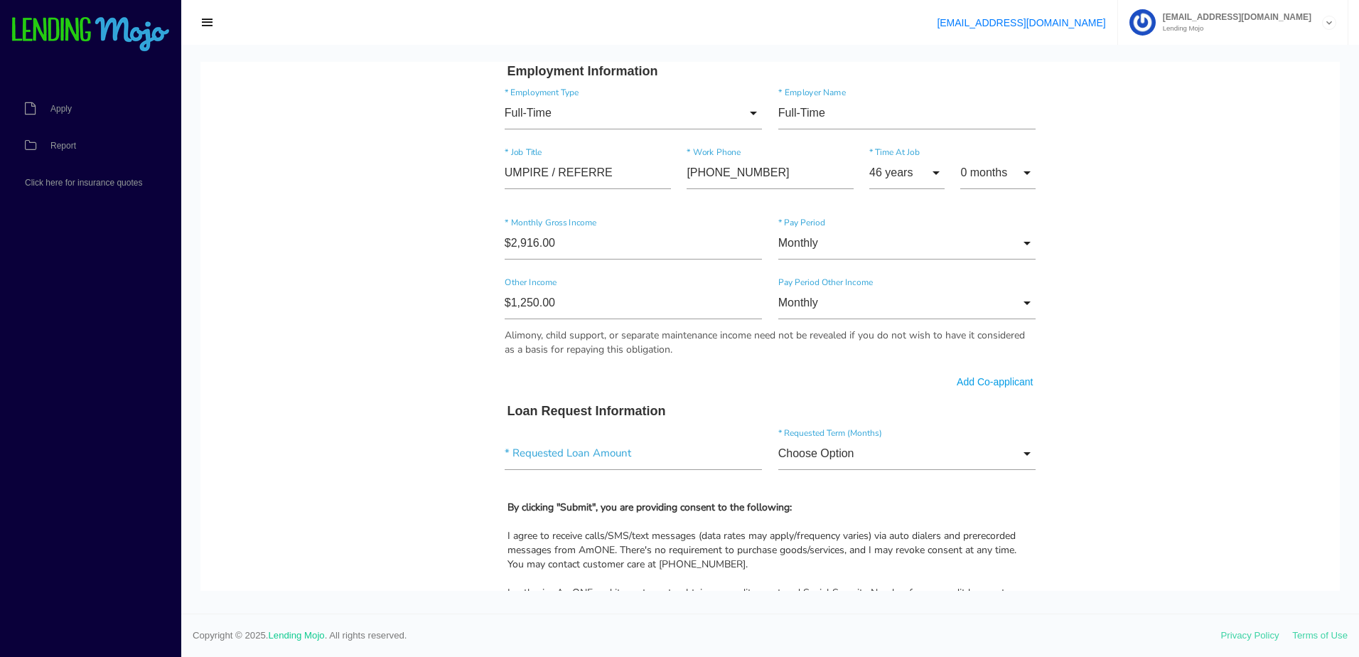
drag, startPoint x: 1138, startPoint y: 356, endPoint x: 1172, endPoint y: 362, distance: 34.0
click at [1142, 357] on body "Quick, Secure Financing Personalized to You. JOSEPH BARRY * First Name Middle N…" at bounding box center [769, 196] width 1139 height 1577
click at [593, 451] on input"] "text" at bounding box center [634, 453] width 258 height 33
paste input"] "$3,160.00"
type input"] "$3,160.00"
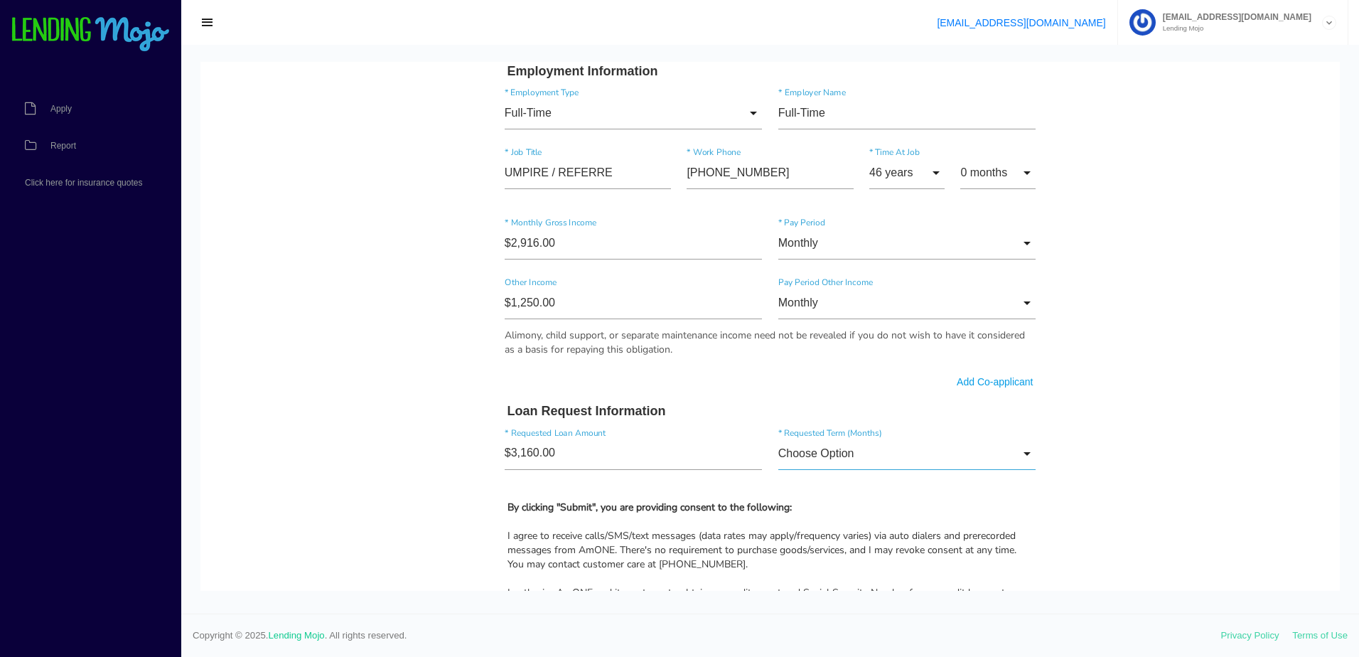
click at [898, 461] on input "Choose Option" at bounding box center [907, 453] width 258 height 33
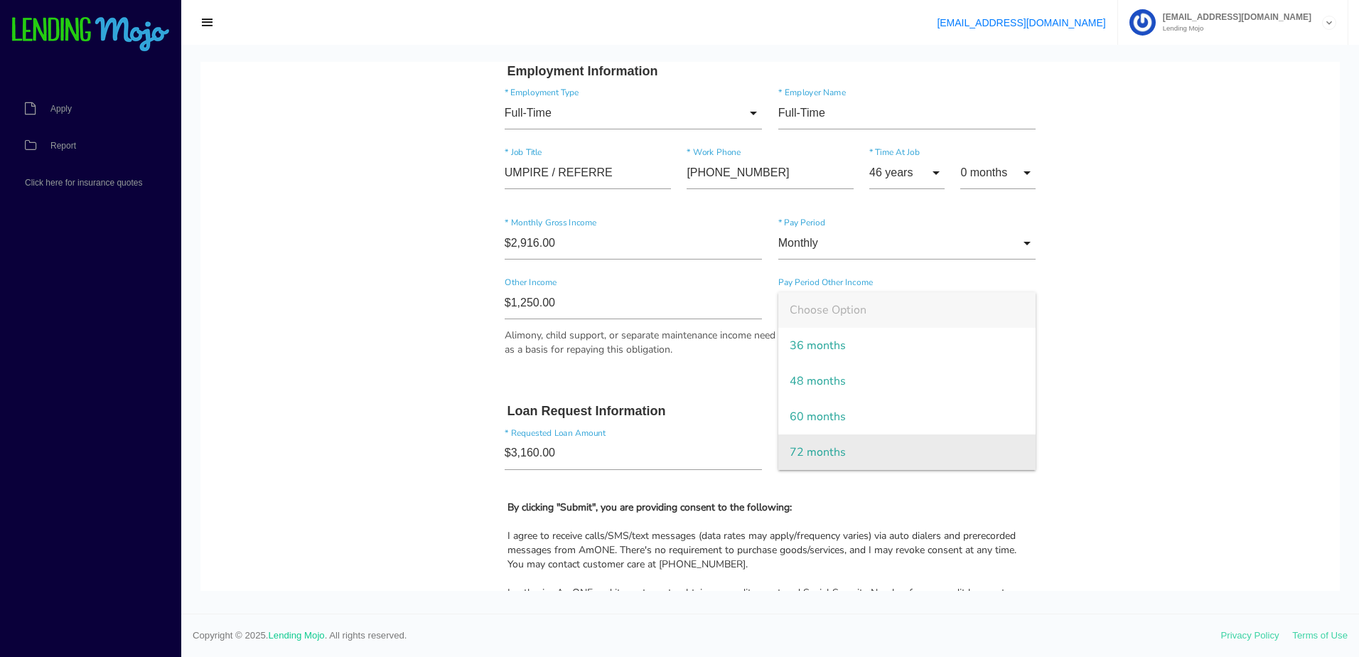
click at [870, 453] on span "72 months" at bounding box center [907, 452] width 258 height 36
type input "72 months"
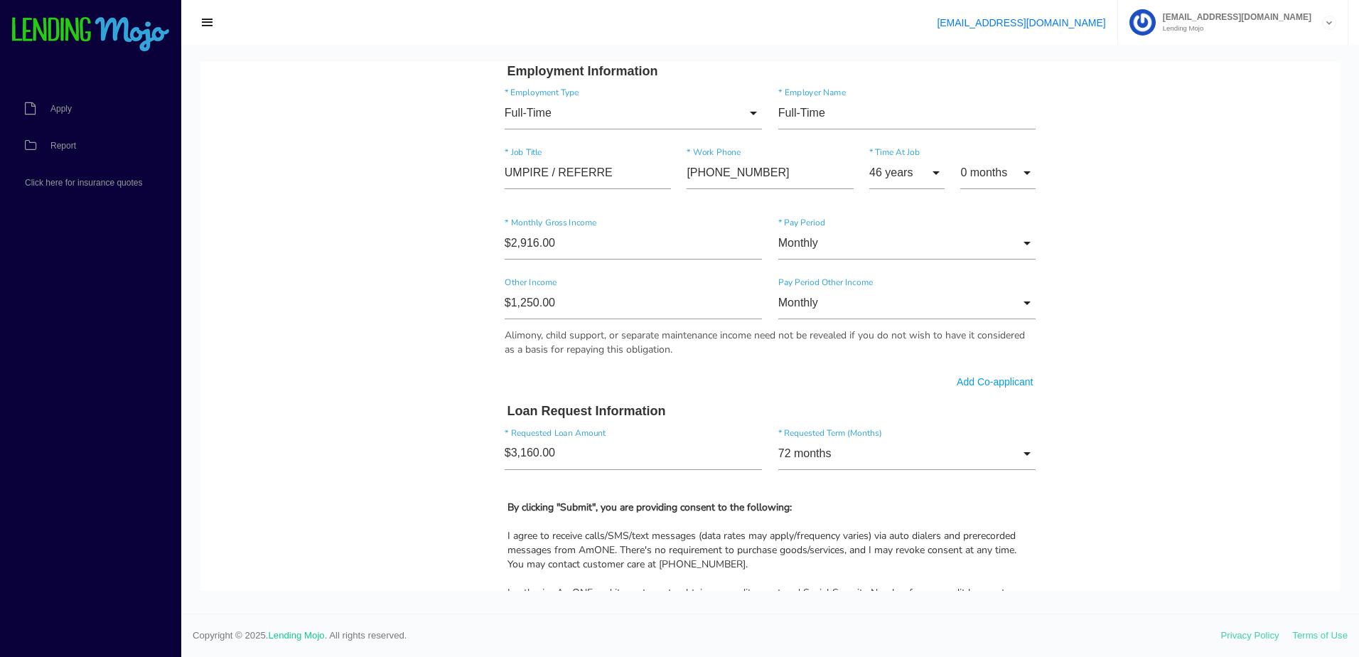
click at [1133, 403] on body "Quick, Secure Financing Personalized to You. JOSEPH BARRY * First Name Middle N…" at bounding box center [769, 196] width 1139 height 1577
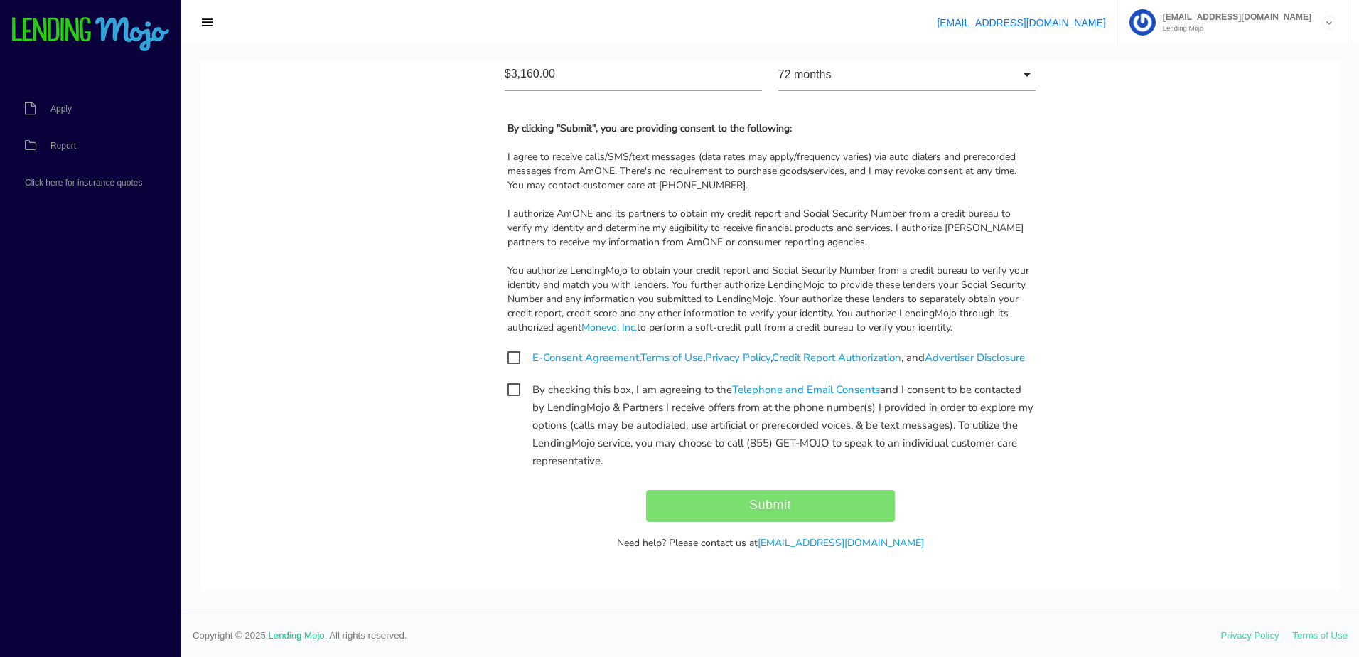
scroll to position [1065, 0]
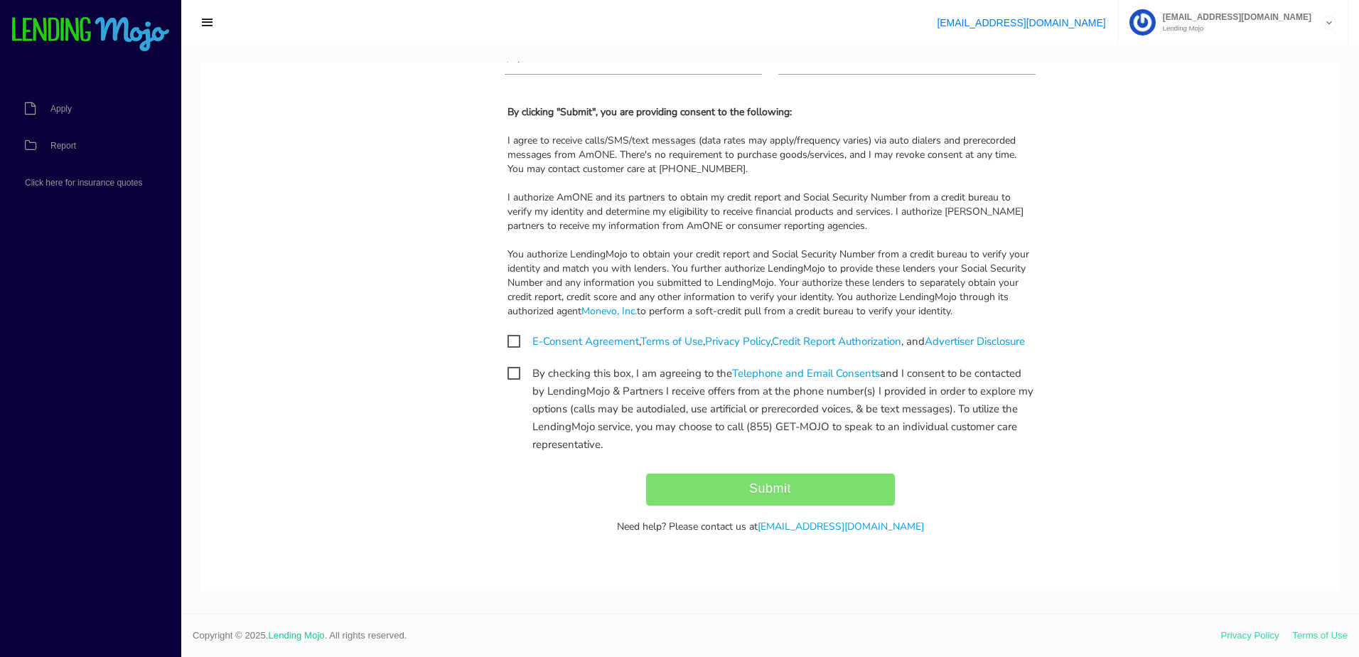
drag, startPoint x: 513, startPoint y: 323, endPoint x: 512, endPoint y: 348, distance: 24.9
click at [513, 333] on span "E-Consent Agreement , Terms of Use , Privacy Policy , Credit Report Authorizati…" at bounding box center [765, 342] width 517 height 18
checkbox input "true"
click at [512, 369] on span "By checking this box, I am agreeing to the Telephone and Email Consents and I c…" at bounding box center [770, 374] width 526 height 18
checkbox input "true"
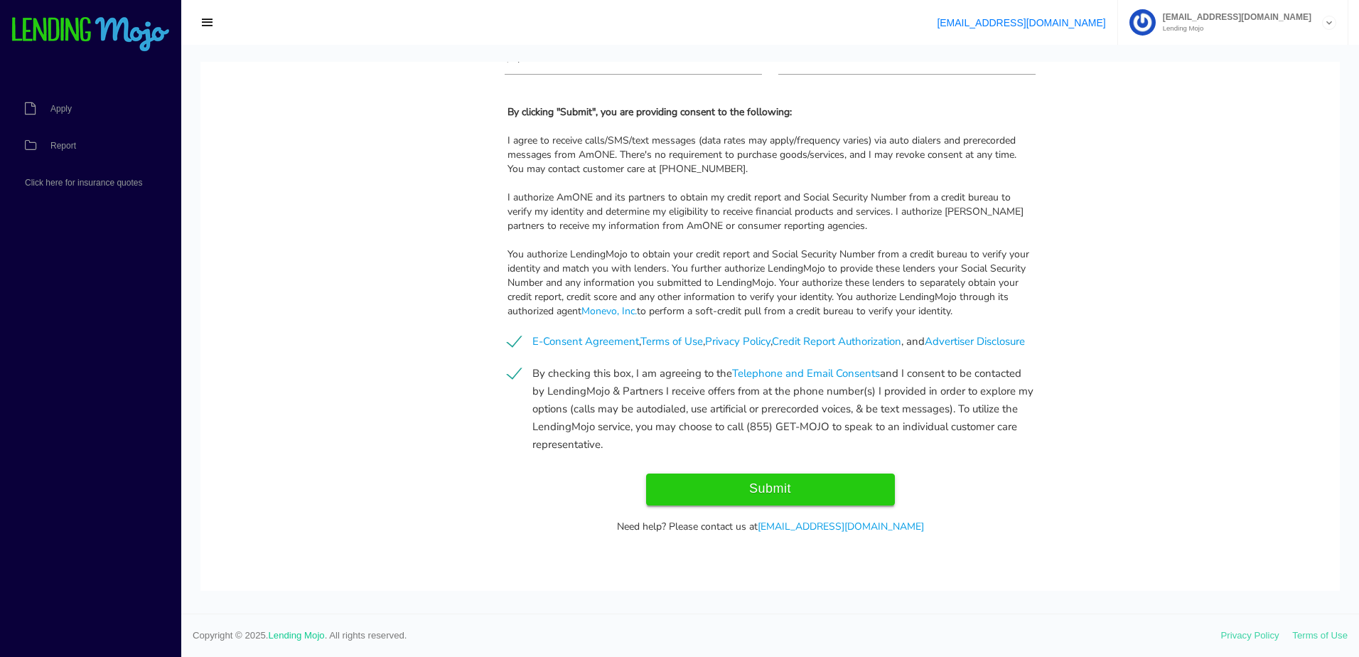
click at [704, 486] on input "Submit" at bounding box center [770, 489] width 249 height 32
type input "Submit"
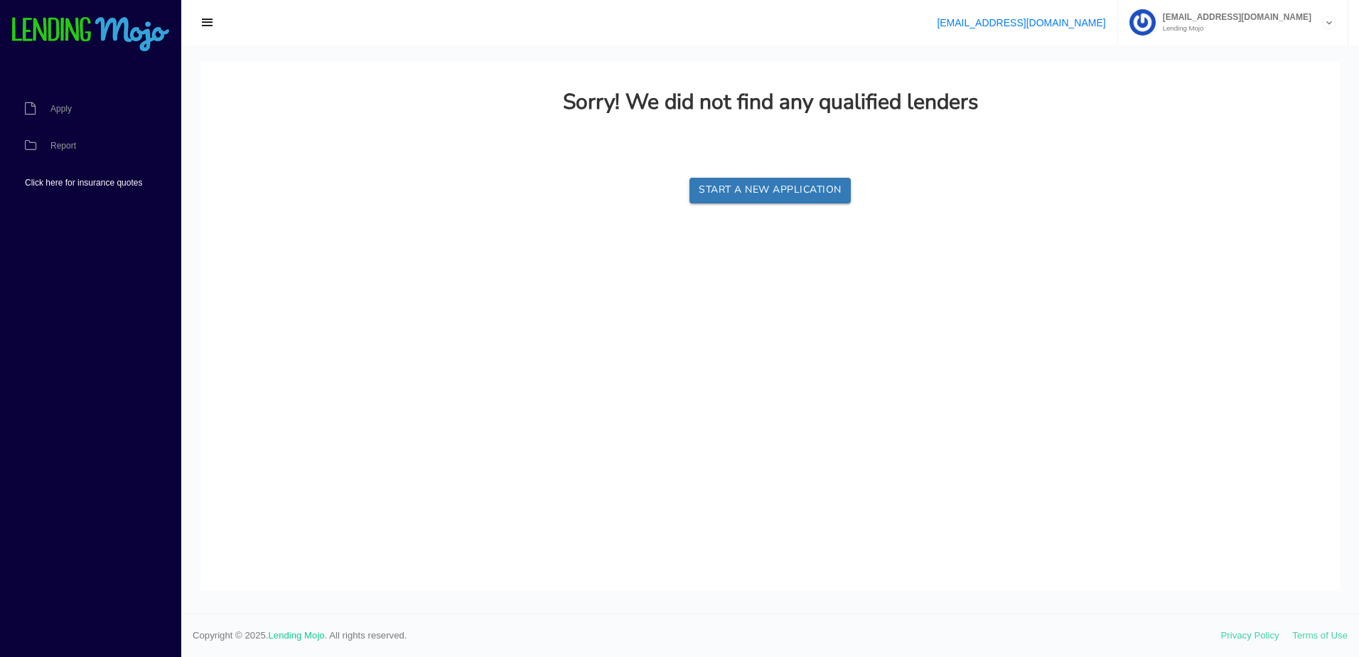
scroll to position [0, 0]
